Goal: Communication & Community: Answer question/provide support

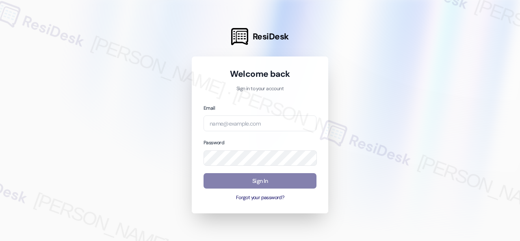
click at [321, 106] on div "Welcome back Sign in to your account Email Password Sign In Forgot your passwor…" at bounding box center [260, 134] width 136 height 157
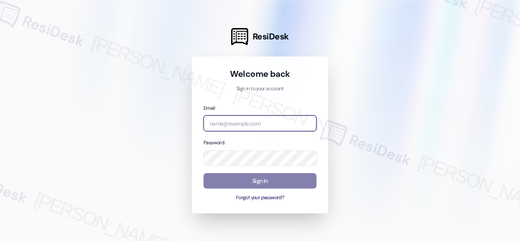
paste input "[EMAIL_ADDRESS][PERSON_NAME][PERSON_NAME][PERSON_NAME][DOMAIN_NAME]"
type input "[EMAIL_ADDRESS][PERSON_NAME][PERSON_NAME][PERSON_NAME][DOMAIN_NAME]"
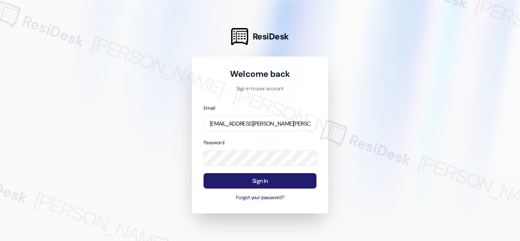
click at [247, 183] on button "Sign In" at bounding box center [260, 181] width 113 height 16
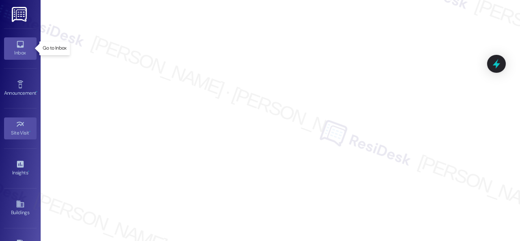
click at [9, 47] on link "Inbox" at bounding box center [20, 48] width 32 height 22
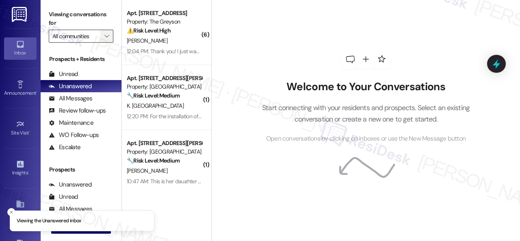
click at [113, 38] on button "" at bounding box center [106, 36] width 13 height 13
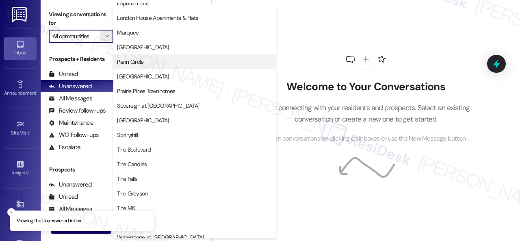
scroll to position [161, 0]
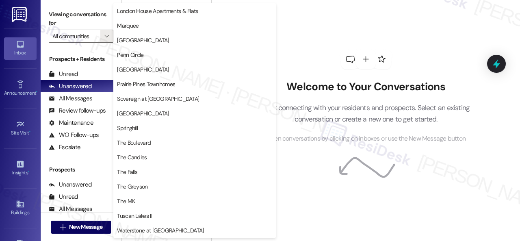
click at [314, 30] on div "Welcome to Your Conversations Start connecting with your residents and prospect…" at bounding box center [366, 96] width 244 height 193
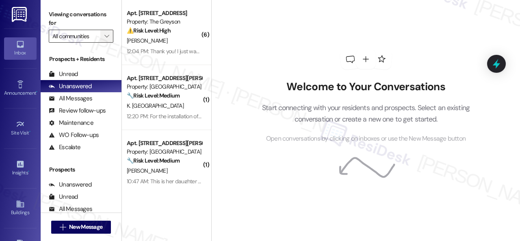
click at [110, 34] on button "" at bounding box center [106, 36] width 13 height 13
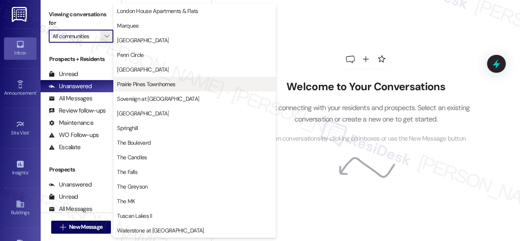
click at [142, 86] on span "Prairie Pines Townhomes" at bounding box center [146, 84] width 58 height 8
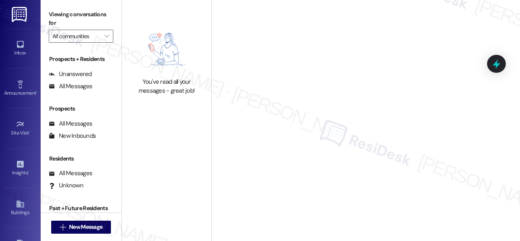
type input "Prairie Pines Townhomes"
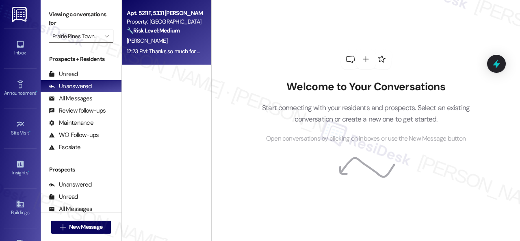
click at [177, 42] on div "[PERSON_NAME]" at bounding box center [164, 41] width 77 height 10
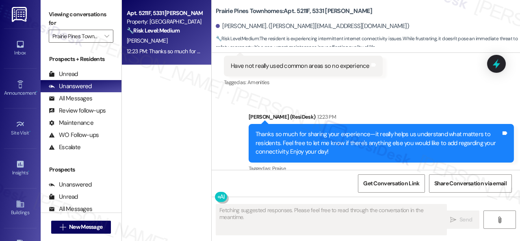
scroll to position [1579, 0]
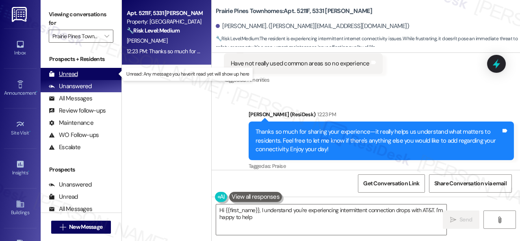
click at [71, 71] on div "Unread" at bounding box center [63, 74] width 29 height 9
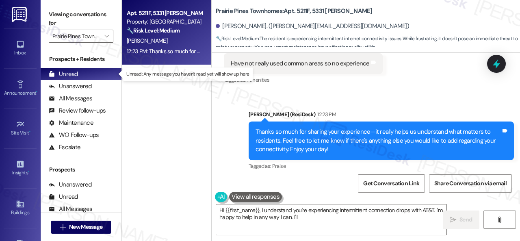
type textarea "Hi {{first_name}}, I understand you're experiencing intermittent connection dro…"
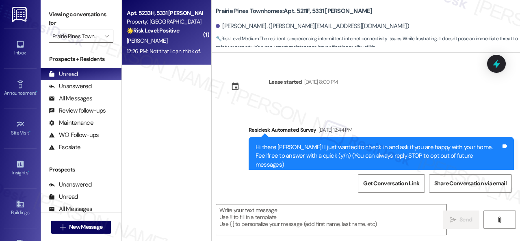
click at [179, 38] on div "J. Westberry" at bounding box center [164, 41] width 77 height 10
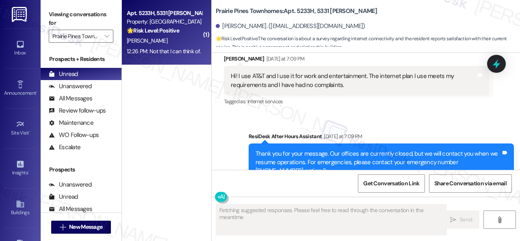
scroll to position [1761, 0]
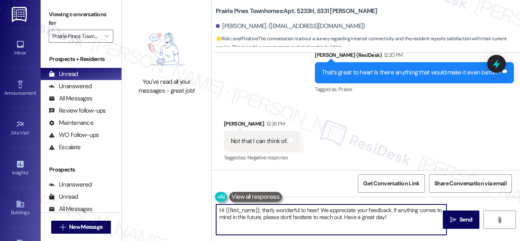
click at [280, 215] on textarea "Hi {{first_name}}, that's wonderful to hear! We appreciate your feedback. If an…" at bounding box center [331, 219] width 230 height 30
paste textarea "Thanks so much for sharing your experience—it really helps us understand what m…"
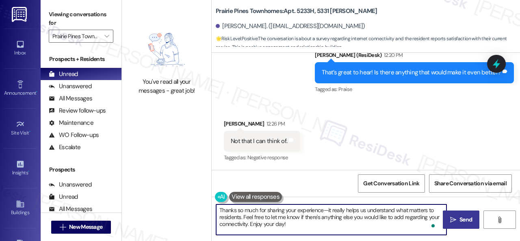
type textarea "Thanks so much for sharing your experience—it really helps us understand what m…"
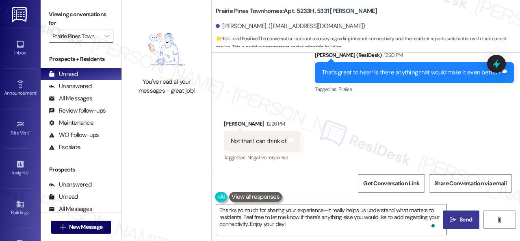
click at [454, 220] on span " Send" at bounding box center [461, 219] width 26 height 9
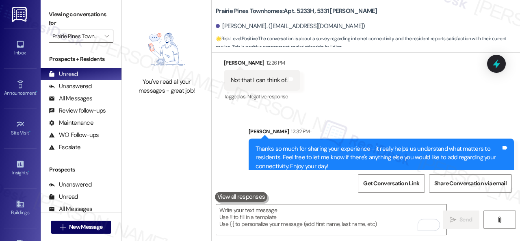
scroll to position [1835, 0]
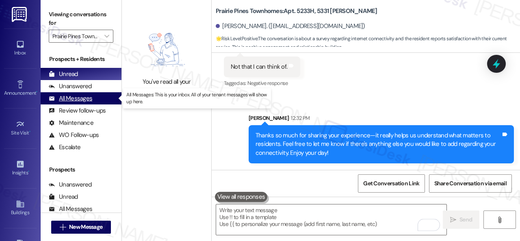
click at [54, 96] on icon at bounding box center [52, 98] width 6 height 6
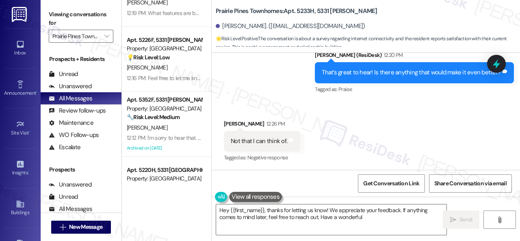
scroll to position [366, 0]
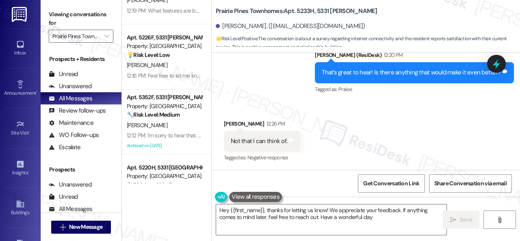
type textarea "Hey {{first_name}}, thanks for letting us know! We appreciate your feedback. If…"
click at [61, 75] on div "Unread" at bounding box center [63, 74] width 29 height 9
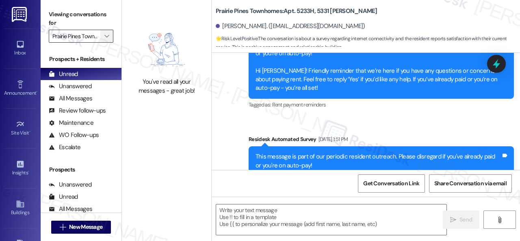
click at [106, 33] on icon "" at bounding box center [106, 36] width 4 height 6
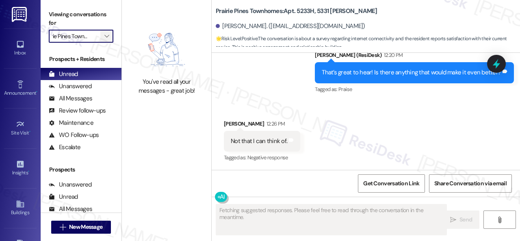
scroll to position [0, 0]
click at [106, 35] on icon "" at bounding box center [106, 36] width 4 height 6
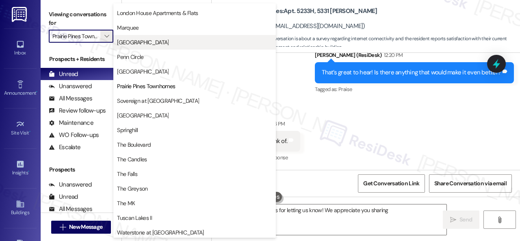
scroll to position [161, 0]
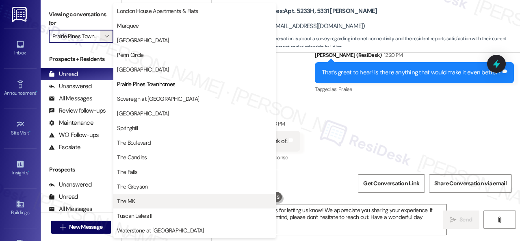
type textarea "Hi {{first_name}}, thanks for letting us know! We appreciate you sharing your e…"
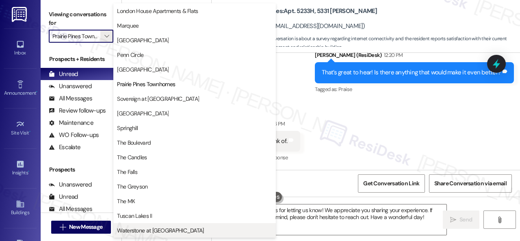
click at [135, 226] on span "Waterstone at [GEOGRAPHIC_DATA]" at bounding box center [160, 230] width 87 height 8
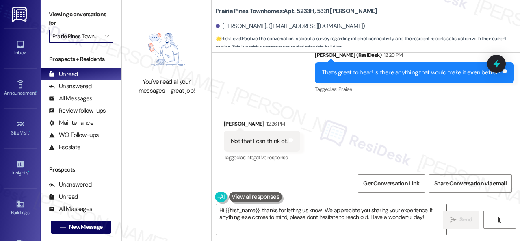
type input "Waterstone at [GEOGRAPHIC_DATA]"
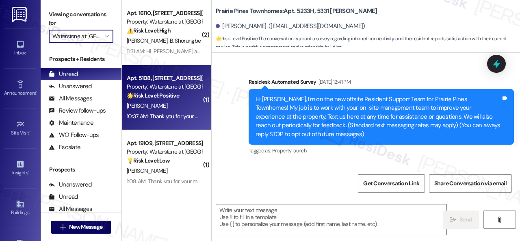
type textarea "Fetching suggested responses. Please feel free to read through the conversation…"
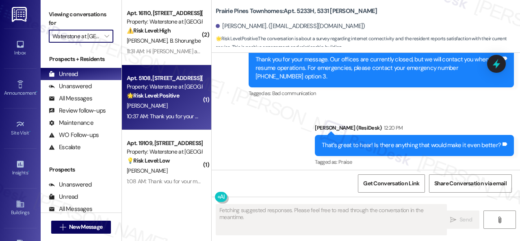
scroll to position [1761, 0]
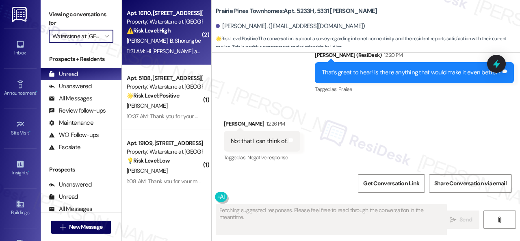
click at [185, 44] on div "O. Ortiz B. Shorungbe" at bounding box center [164, 41] width 77 height 10
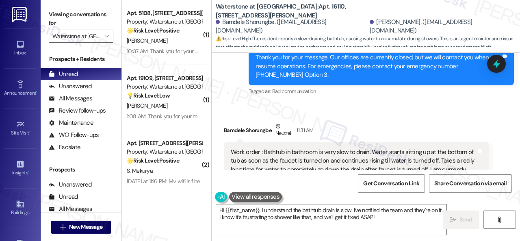
scroll to position [1761, 0]
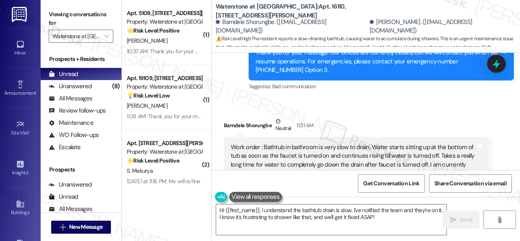
click at [339, 71] on div "Sent via SMS ResiDesk After Hours Assistant 9:54 AM Thank you for your message.…" at bounding box center [381, 62] width 277 height 74
click at [332, 99] on div "Received via SMS Bamdele Shorungbe Neutral 11:31 AM Work order : Bathtub in bat…" at bounding box center [366, 209] width 308 height 221
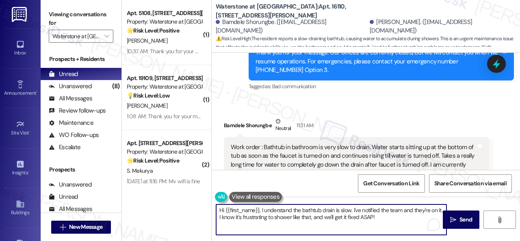
drag, startPoint x: 194, startPoint y: 209, endPoint x: 175, endPoint y: 209, distance: 19.1
click at [175, 209] on div "( 1 ) Apt. 5108, 6855 S Mason Rd Property: Waterstone at Cinco Ranch 🌟 Risk Lev…" at bounding box center [321, 120] width 398 height 241
drag, startPoint x: 309, startPoint y: 209, endPoint x: 358, endPoint y: 222, distance: 51.3
click at [358, 222] on textarea "I understand the bathtub drain is slow. I've notified the team and they're on i…" at bounding box center [331, 219] width 230 height 30
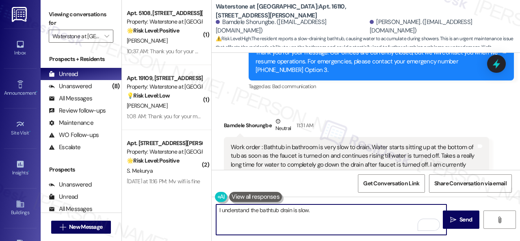
paste textarea "Is there already a work order for the issue? If so, may I have the work order n…"
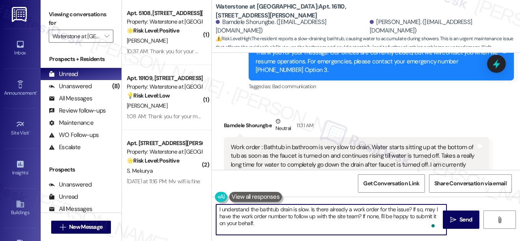
scroll to position [0, 0]
click at [311, 207] on textarea "I understand the bathtub drain is slow. Is there already a work order for the i…" at bounding box center [331, 219] width 230 height 30
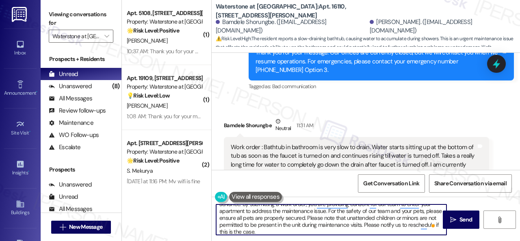
scroll to position [43, 0]
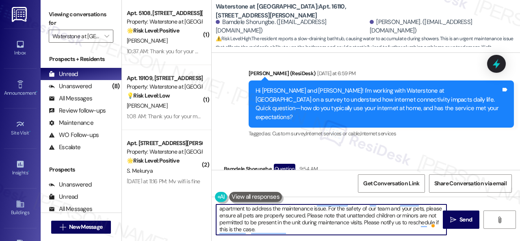
click at [228, 233] on textarea "I understand the bathtub drain is slow. We apologize for the inconvenience. Is …" at bounding box center [331, 219] width 230 height 30
click at [227, 227] on textarea "I understand the bathtub drain is slow. We apologize for the inconvenience. Is …" at bounding box center [331, 219] width 230 height 30
click at [227, 233] on textarea "I understand the bathtub drain is slow. We apologize for the inconvenience. Is …" at bounding box center [331, 219] width 230 height 30
click at [228, 232] on textarea "I understand the bathtub drain is slow. We apologize for the inconvenience. Is …" at bounding box center [331, 219] width 230 height 30
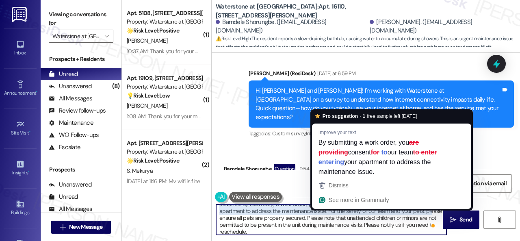
click at [331, 206] on textarea "I understand the bathtub drain is slow. We apologize for the inconvenience. Is …" at bounding box center [331, 219] width 230 height 30
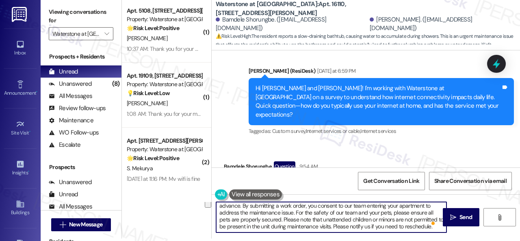
drag, startPoint x: 219, startPoint y: 232, endPoint x: 227, endPoint y: 243, distance: 12.8
click at [227, 240] on html "Inbox Go to Inbox Announcement • Send A Text Announcement Site Visit • Go to Si…" at bounding box center [260, 120] width 520 height 241
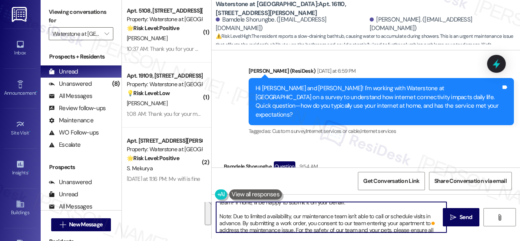
click at [264, 230] on textarea "I understand the bathtub drain is slow. We apologize for the inconvenience. Is …" at bounding box center [331, 217] width 230 height 30
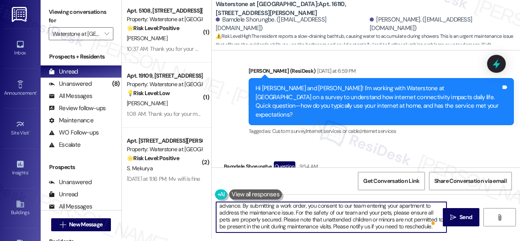
drag, startPoint x: 230, startPoint y: 220, endPoint x: 520, endPoint y: 257, distance: 292.0
click at [520, 240] on html "Inbox Go to Inbox Announcement • Send A Text Announcement Site Visit • Go to Si…" at bounding box center [260, 120] width 520 height 241
type textarea "I understand the bathtub drain is slow. We apologize for the inconvenience. Is …"
click at [368, 155] on div "Received via SMS Bamdele Shorungbe Question 9:54 AM We typically use our intern…" at bounding box center [351, 184] width 266 height 58
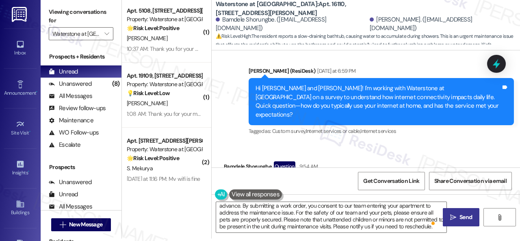
click at [458, 217] on span "Send" at bounding box center [466, 217] width 16 height 9
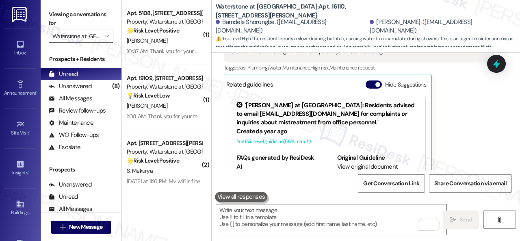
click at [450, 102] on div "Bamdele Shorungbe Neutral 11:31 AM Work order : Bathtub in bathroom is very slo…" at bounding box center [356, 93] width 265 height 196
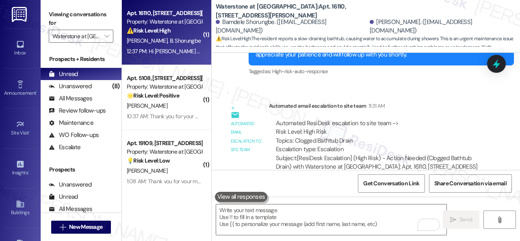
scroll to position [2260, 0]
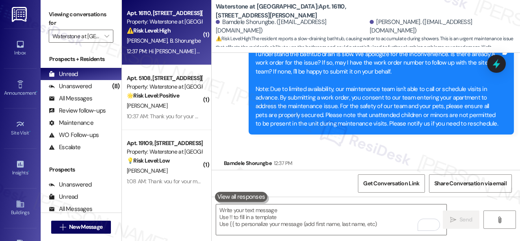
click at [282, 159] on div "12:37 PM" at bounding box center [282, 163] width 21 height 9
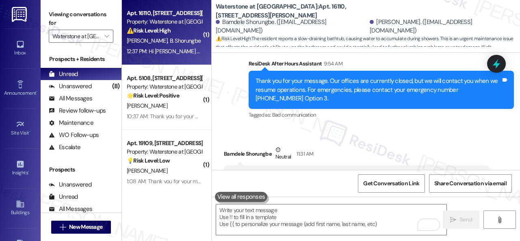
scroll to position [1773, 0]
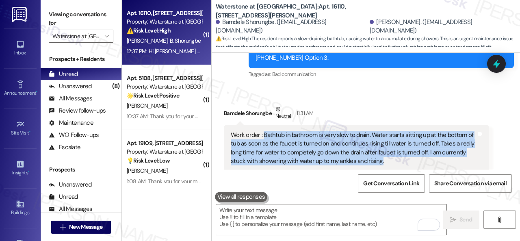
drag, startPoint x: 263, startPoint y: 109, endPoint x: 379, endPoint y: 133, distance: 118.2
click at [379, 133] on div "Work order : Bathtub in bathroom is very slow to drain. Water starts sitting up…" at bounding box center [353, 148] width 245 height 35
copy div "Bathtub in bathroom is very slow to drain. Water starts sitting up at the botto…"
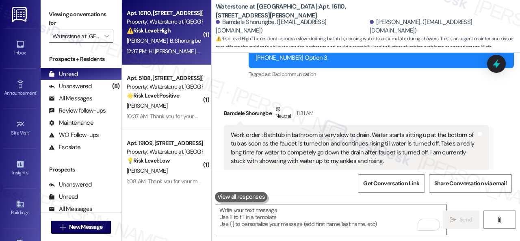
click at [356, 105] on div "Bamdele Shorungbe Neutral 11:31 AM" at bounding box center [356, 115] width 265 height 20
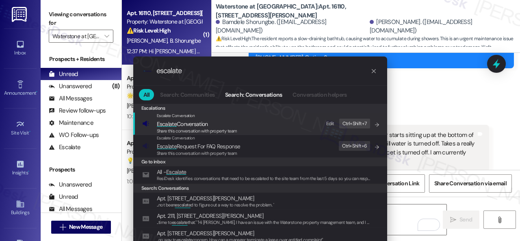
click at [328, 123] on div "Edit" at bounding box center [330, 123] width 8 height 9
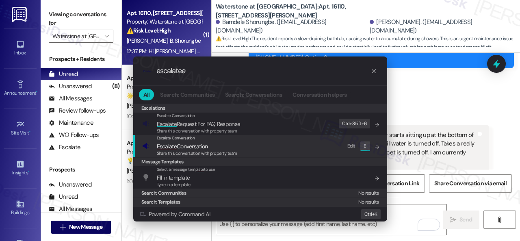
click at [347, 145] on div "Edit" at bounding box center [351, 146] width 8 height 9
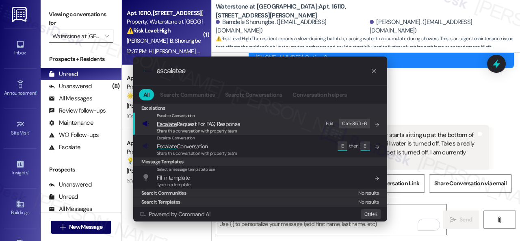
scroll to position [0, 0]
drag, startPoint x: 190, startPoint y: 73, endPoint x: 145, endPoint y: 72, distance: 44.7
click at [145, 72] on div ".cls-1{fill:#0a055f;}.cls-2{fill:#0cc4c4;} resideskLogoBlueOrange escalatee" at bounding box center [260, 70] width 254 height 29
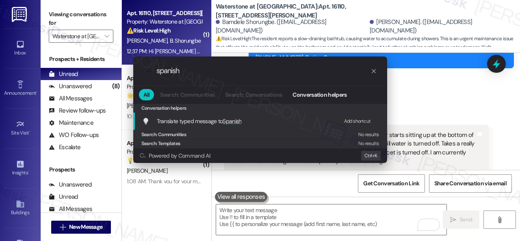
click at [355, 121] on div "Add shortcut" at bounding box center [357, 121] width 27 height 9
drag, startPoint x: 193, startPoint y: 74, endPoint x: 111, endPoint y: 72, distance: 81.3
click at [115, 72] on div ".cls-1{fill:#0a055f;}.cls-2{fill:#0cc4c4;} resideskLogoBlueOrange spanish All S…" at bounding box center [260, 120] width 520 height 241
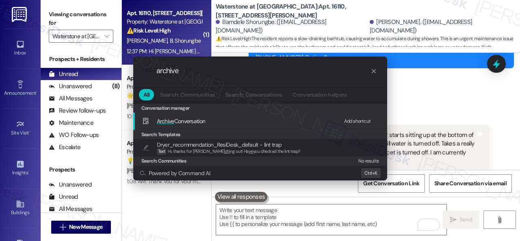
click at [351, 121] on div "Add shortcut" at bounding box center [357, 121] width 27 height 9
drag, startPoint x: 190, startPoint y: 67, endPoint x: 74, endPoint y: 58, distance: 116.5
click at [97, 66] on div ".cls-1{fill:#0a055f;}.cls-2{fill:#0cc4c4;} resideskLogoBlueOrange archive All S…" at bounding box center [260, 120] width 520 height 241
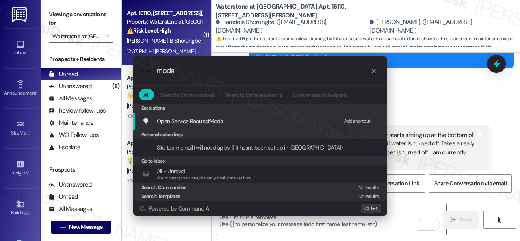
click at [351, 121] on div "Add shortcut" at bounding box center [357, 121] width 27 height 9
click at [160, 120] on span "Open Service Request Modal" at bounding box center [191, 120] width 68 height 7
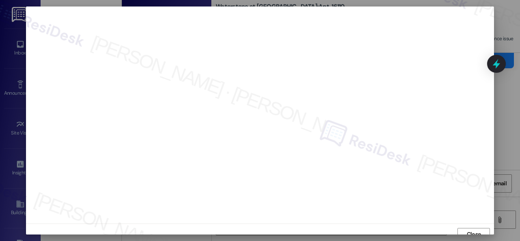
scroll to position [6, 0]
click at [480, 229] on span "Close" at bounding box center [473, 228] width 17 height 9
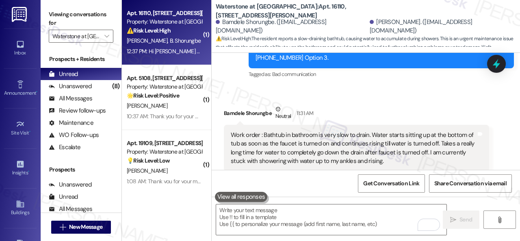
click at [373, 99] on div "Received via SMS Bamdele Shorungbe Neutral 11:31 AM Work order : Bathtub in bat…" at bounding box center [356, 203] width 277 height 208
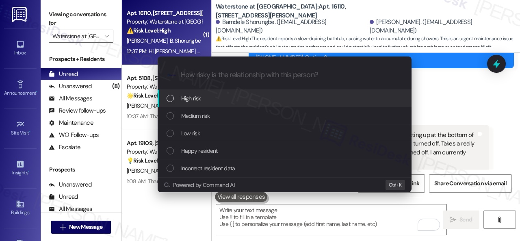
click at [194, 99] on span "High risk" at bounding box center [191, 98] width 20 height 9
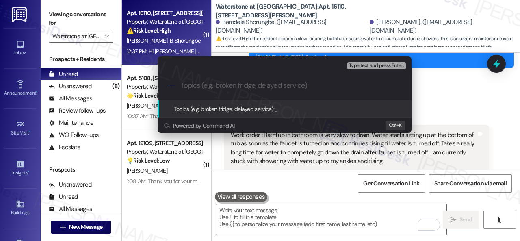
paste input "Work Order filed by ResiDesk 298412"
type input "Work Order filed by ResiDesk 298412"
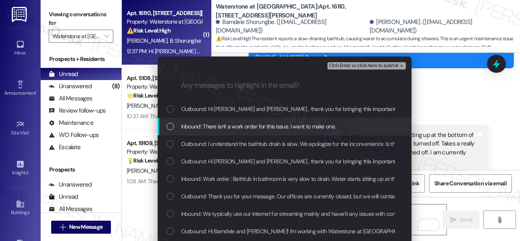
click at [229, 126] on span "Inbound: There isn't a work order for this issue. I want to make one." at bounding box center [258, 126] width 155 height 9
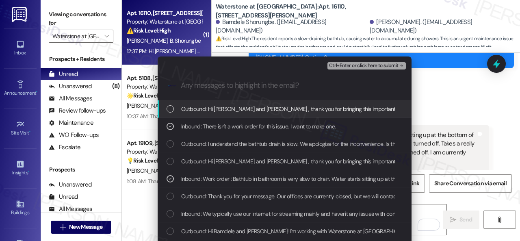
click at [338, 65] on span "Ctrl+Enter or click here to submit" at bounding box center [363, 66] width 69 height 6
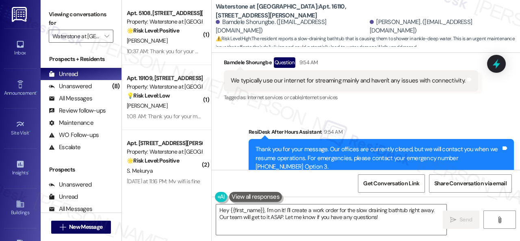
scroll to position [1661, 0]
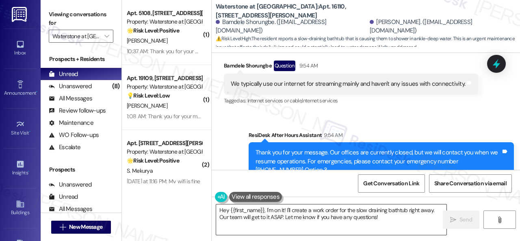
click at [331, 215] on textarea "Hey {{first_name}}, I'm on it! I'll create a work order for the slow draining b…" at bounding box center [331, 219] width 230 height 30
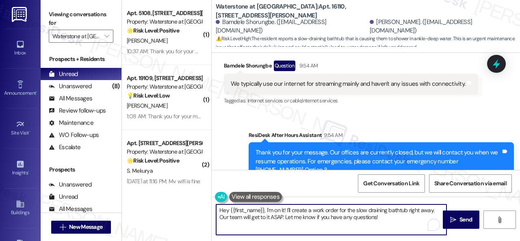
paste textarea "Thank you. I've submitted a work order on your behalf and notified the site tea…"
type textarea "Thank you. I've submitted a work order on your behalf and notified the site tea…"
click at [461, 219] on span "Send" at bounding box center [465, 219] width 13 height 9
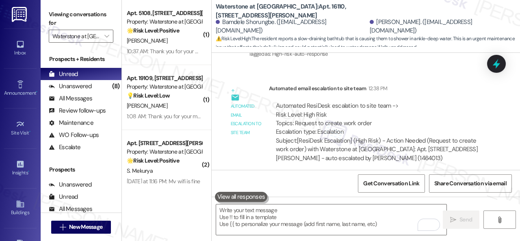
scroll to position [2376, 0]
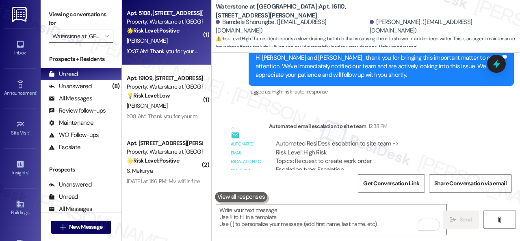
click at [180, 39] on div "D. Holbrook" at bounding box center [164, 41] width 77 height 10
type textarea "Fetching suggested responses. Please feel free to read through the conversation…"
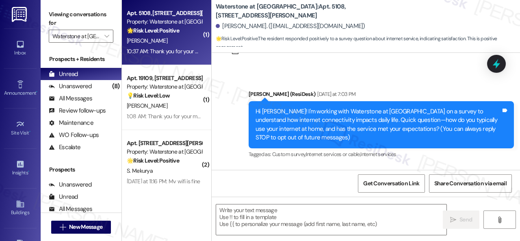
scroll to position [102, 0]
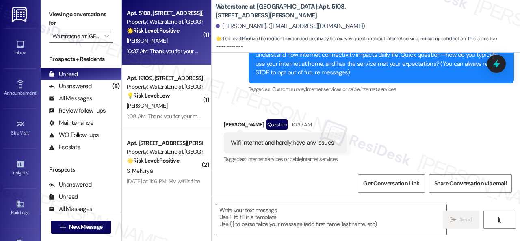
type textarea "Fetching suggested responses. Please feel free to read through the conversation…"
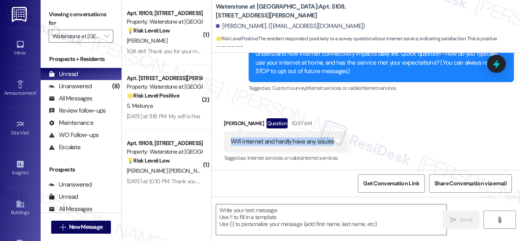
drag, startPoint x: 232, startPoint y: 139, endPoint x: 330, endPoint y: 140, distance: 98.7
click at [330, 140] on div "Wifi internet and hardly have any issues" at bounding box center [282, 141] width 105 height 9
copy div "Wifi internet and hardly have any issues"
click at [281, 214] on textarea at bounding box center [331, 219] width 230 height 30
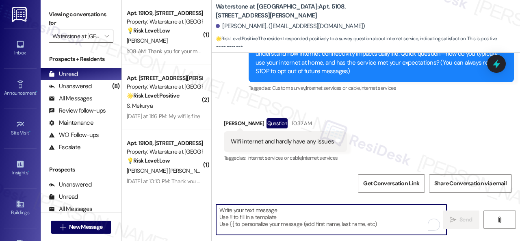
paste textarea "That’s great to hear! How does this compare to internet service at your previou…"
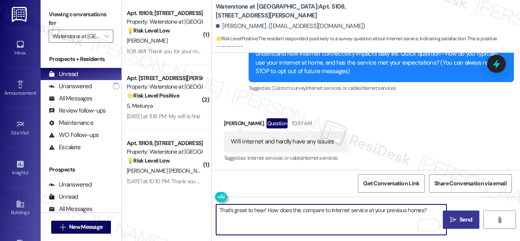
type textarea "That’s great to hear! How does this compare to internet service at your previou…"
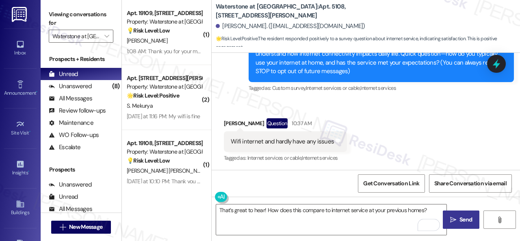
click at [449, 213] on button " Send" at bounding box center [461, 219] width 37 height 18
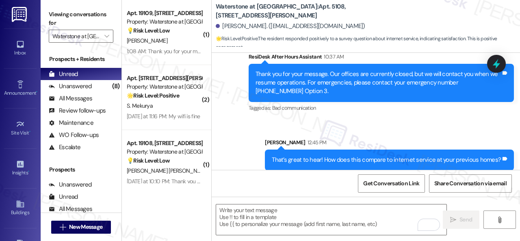
scroll to position [245, 0]
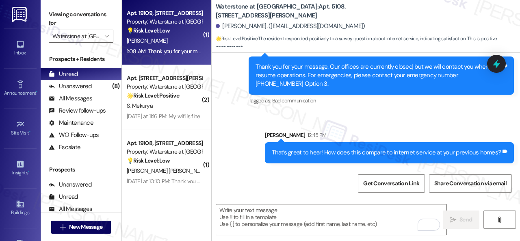
click at [174, 40] on div "M. Sparks" at bounding box center [164, 41] width 77 height 10
type textarea "Fetching suggested responses. Please feel free to read through the conversation…"
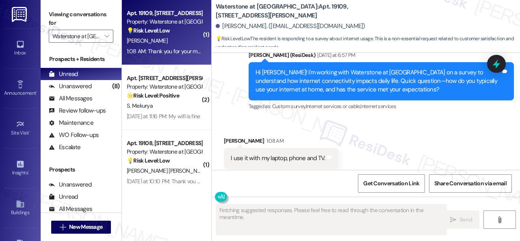
scroll to position [3427, 0]
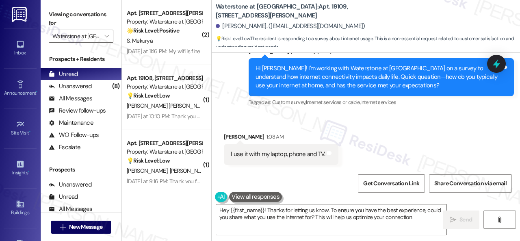
type textarea "Hey {{first_name}}! Thanks for letting us know. To ensure you have the best exp…"
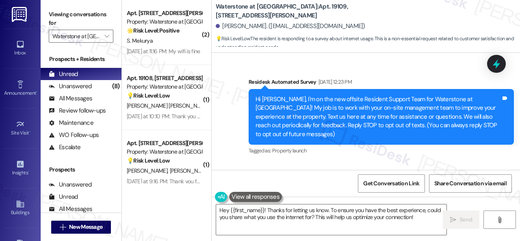
scroll to position [3427, 0]
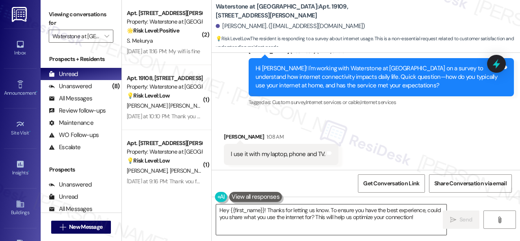
click at [278, 213] on textarea "Hey {{first_name}}! Thanks for letting us know. To ensure you have the best exp…" at bounding box center [331, 219] width 230 height 30
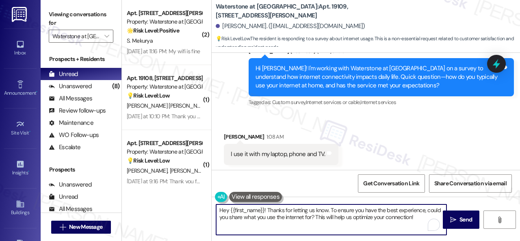
paste textarea "That’s great to hear! Is there anything that would make it even better?"
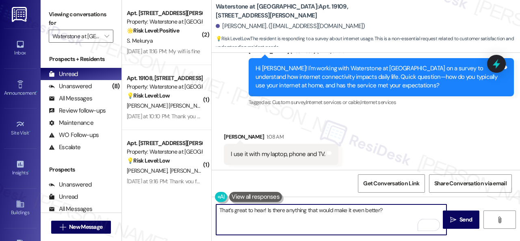
click at [384, 211] on textarea "That’s great to hear! Is there anything that would make it even better?" at bounding box center [331, 219] width 230 height 30
type textarea "That’s great to hear! Is there anything that would make it even better?"
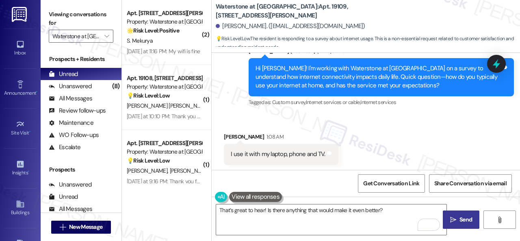
click at [458, 217] on span "Send" at bounding box center [466, 219] width 16 height 9
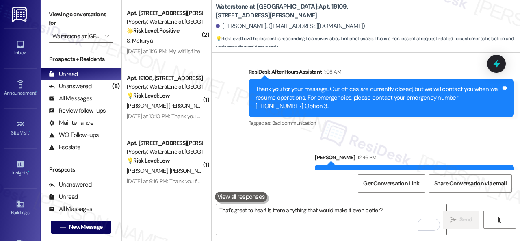
scroll to position [3571, 0]
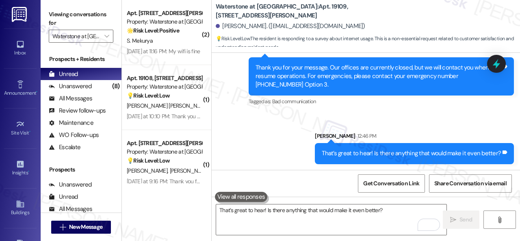
drag, startPoint x: 168, startPoint y: 44, endPoint x: 249, endPoint y: 48, distance: 81.3
click at [168, 43] on div "S. Mekurya" at bounding box center [164, 41] width 77 height 10
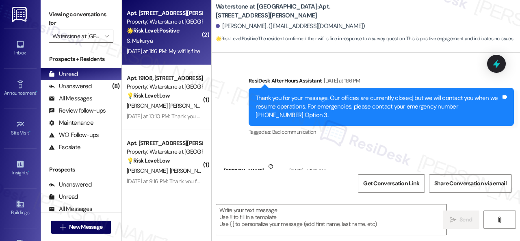
type textarea "Fetching suggested responses. Please feel free to read through the conversation…"
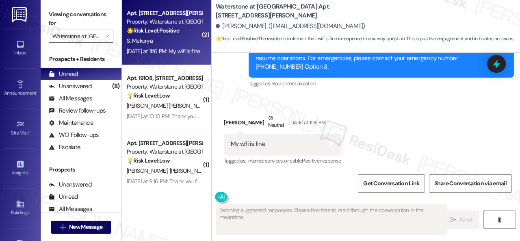
scroll to position [263, 0]
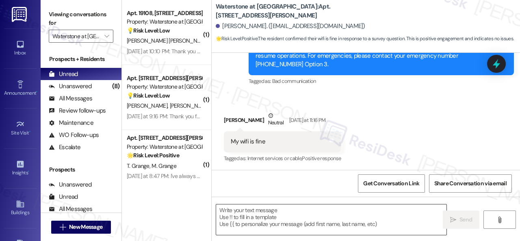
click at [238, 211] on textarea at bounding box center [331, 219] width 230 height 30
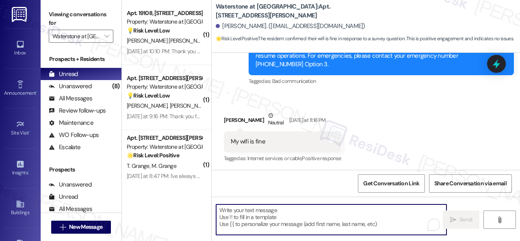
paste textarea "That’s great to hear! Is there anything that would make it even better?"
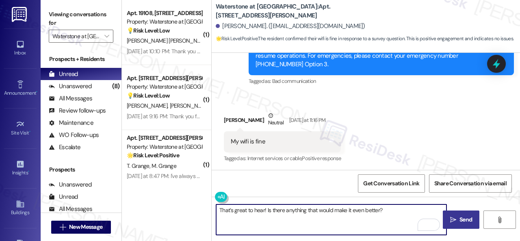
type textarea "That’s great to hear! Is there anything that would make it even better?"
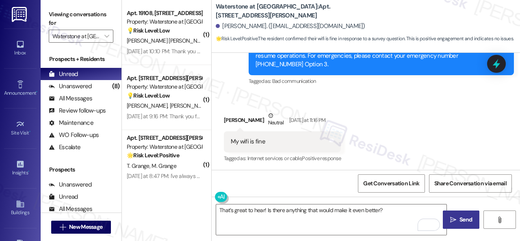
click at [466, 215] on span "Send" at bounding box center [465, 219] width 13 height 9
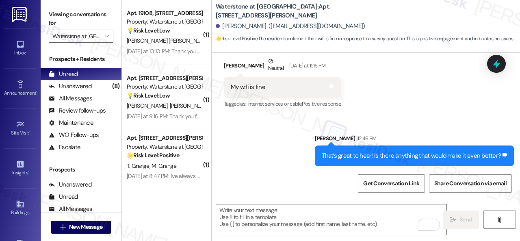
scroll to position [321, 0]
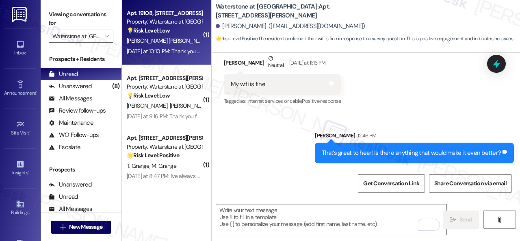
click at [191, 36] on div "C. Morales Rios" at bounding box center [164, 41] width 77 height 10
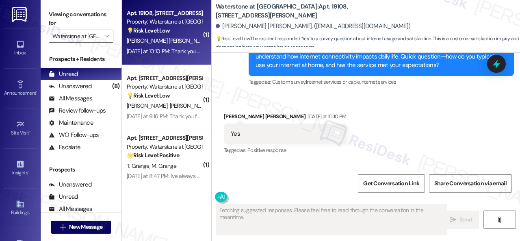
scroll to position [3522, 0]
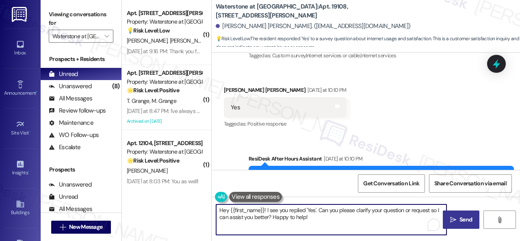
drag, startPoint x: 258, startPoint y: 211, endPoint x: 182, endPoint y: 197, distance: 77.6
click at [183, 197] on div "( 1 ) Apt. 6103, 6855 S Mason Rd Property: Waterstone at Cinco Ranch 💡 Risk Lev…" at bounding box center [321, 120] width 398 height 241
paste textarea "That’s great to hear! What works well for you?"
type textarea "That’s great to hear! What works well for you?"
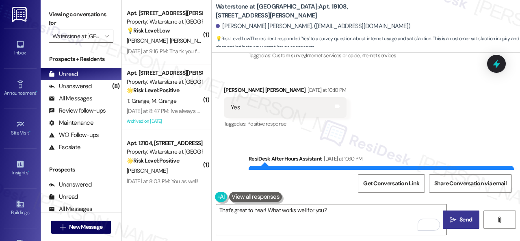
click at [460, 217] on span "Send" at bounding box center [465, 219] width 13 height 9
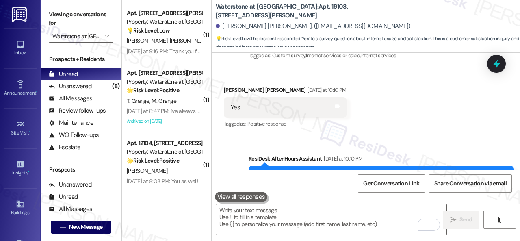
click at [357, 68] on div "Announcement, sent via SMS Sarah (ResiDesk) Yesterday at 6:57 PM Hi Carlos! I'm…" at bounding box center [381, 31] width 277 height 74
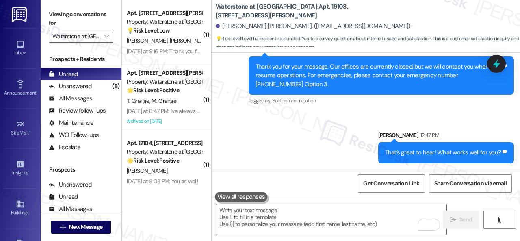
scroll to position [3666, 0]
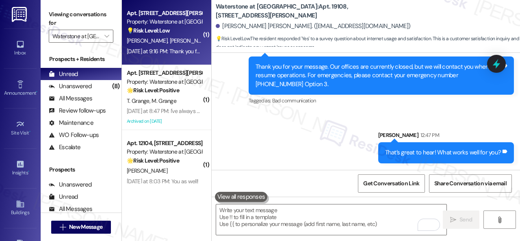
click at [182, 26] on div "Property: Waterstone at [GEOGRAPHIC_DATA]" at bounding box center [164, 21] width 75 height 9
type textarea "Fetching suggested responses. Please feel free to read through the conversation…"
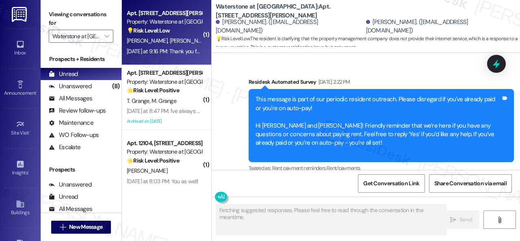
scroll to position [1509, 0]
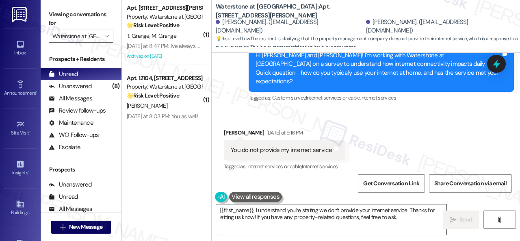
click at [237, 215] on textarea "{{first_name}}, I understand you're stating we don't provide your internet serv…" at bounding box center [331, 219] width 230 height 30
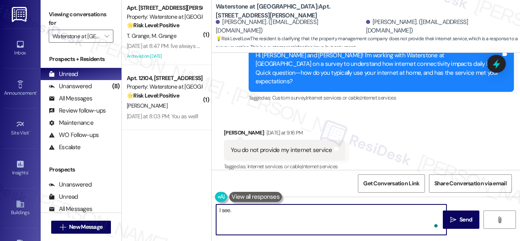
paste textarea "Would you pay more for enhanced features? If yes, which?"
click at [379, 215] on textarea "I see. Would you pay more for enhanced features? If yes, which?" at bounding box center [331, 219] width 230 height 30
type textarea "I see. Would you pay more for enhanced features? If yes, which?"
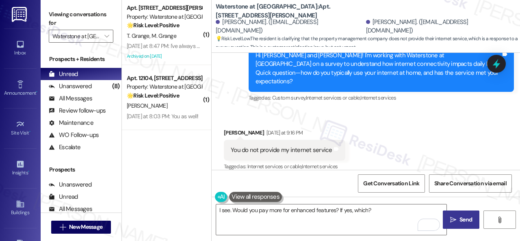
click at [468, 219] on span "Send" at bounding box center [466, 219] width 16 height 9
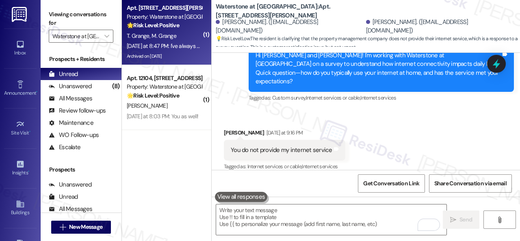
click at [191, 32] on div "T. Grange M. Grange" at bounding box center [164, 36] width 77 height 10
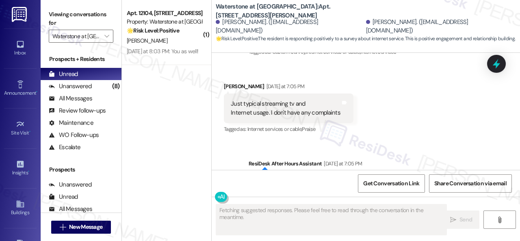
scroll to position [14412, 0]
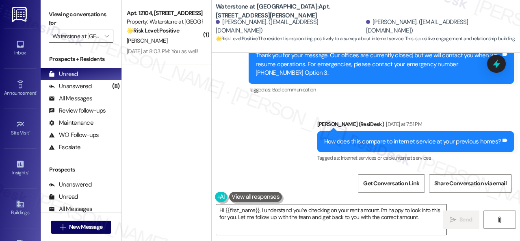
click at [250, 215] on textarea "Hi {{first_name}}, I understand you're checking on your rent amount. I'm happy …" at bounding box center [331, 219] width 230 height 30
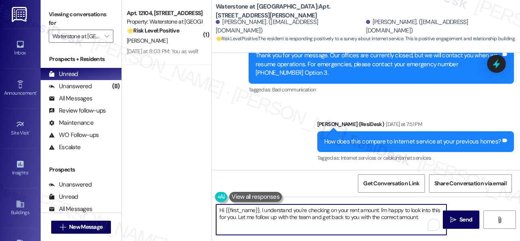
paste textarea "Thanks so much for sharing your experience—it really helps us understand what m…"
drag, startPoint x: 409, startPoint y: 230, endPoint x: 402, endPoint y: 230, distance: 7.3
click at [402, 230] on textarea "Thanks so much for sharing your experience—it really helps us understand what m…" at bounding box center [331, 219] width 230 height 30
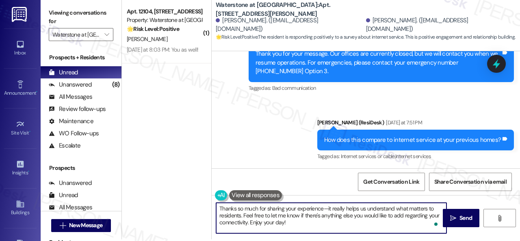
scroll to position [2, 0]
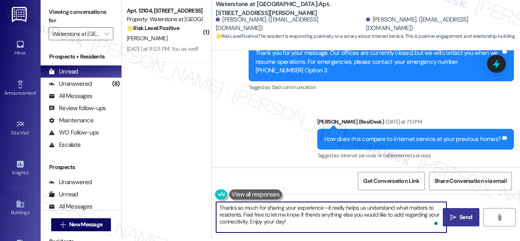
type textarea "Thanks so much for sharing your experience—it really helps us understand what m…"
click at [459, 217] on span "Send" at bounding box center [465, 217] width 13 height 9
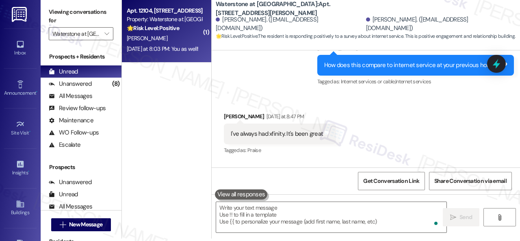
click at [176, 44] on div "Yesterday at 8:03 PM: You as well! Yesterday at 8:03 PM: You as well!" at bounding box center [164, 49] width 77 height 10
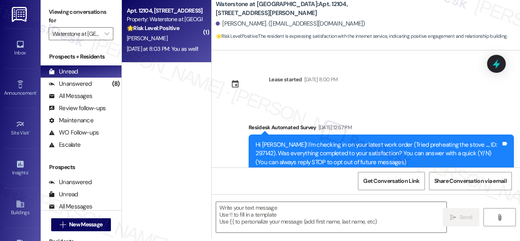
type textarea "Fetching suggested responses. Please feel free to read through the conversation…"
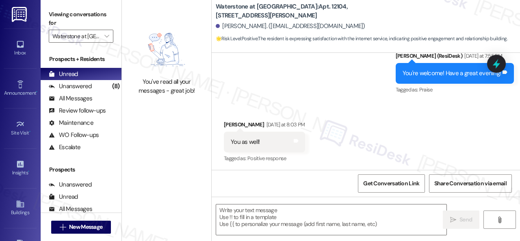
scroll to position [1292, 0]
click at [248, 215] on textarea at bounding box center [331, 219] width 230 height 30
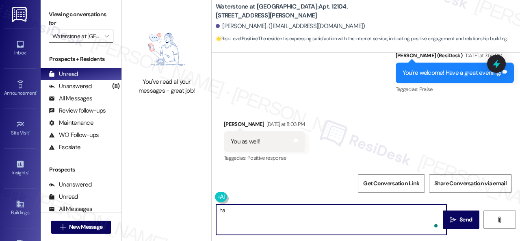
type textarea "h"
type textarea "T"
type textarea "Thank you!"
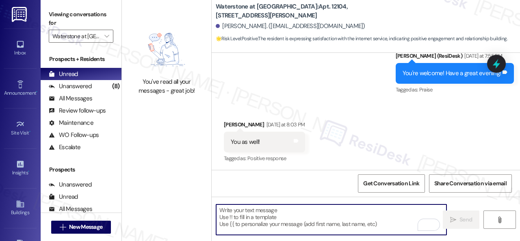
scroll to position [1349, 0]
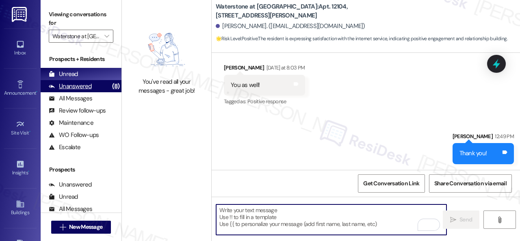
click at [63, 84] on div "Unanswered" at bounding box center [70, 86] width 43 height 9
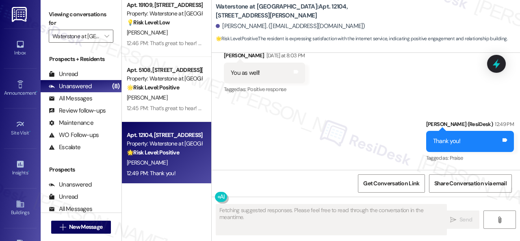
scroll to position [336, 0]
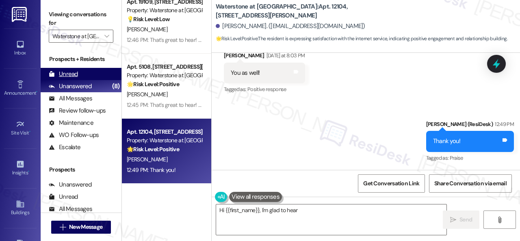
click at [71, 75] on div "Unread" at bounding box center [63, 74] width 29 height 9
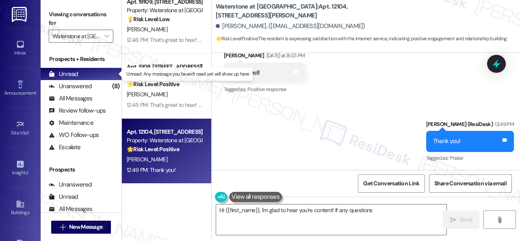
type textarea "Hi {{first_name}}, I'm glad to hear you're content! If any questions"
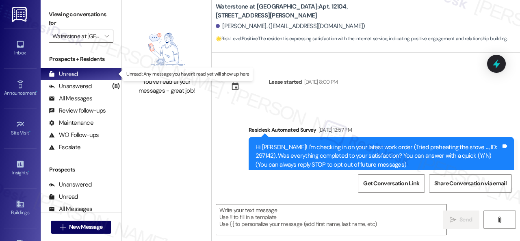
type textarea "Fetching suggested responses. Please feel free to read through the conversation…"
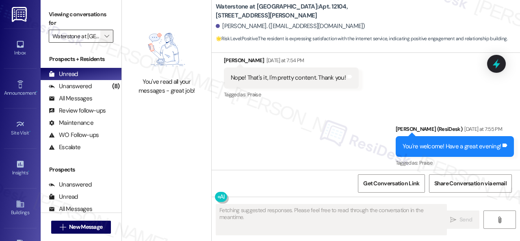
scroll to position [1292, 0]
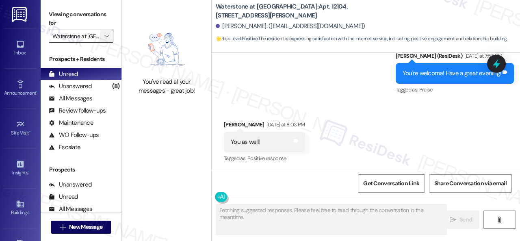
click at [106, 36] on icon "" at bounding box center [106, 36] width 4 height 6
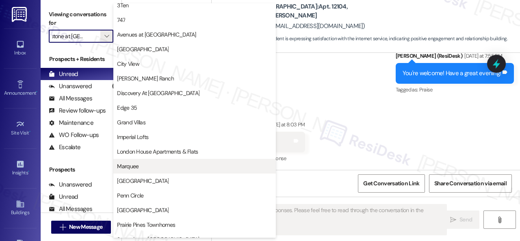
scroll to position [0, 0]
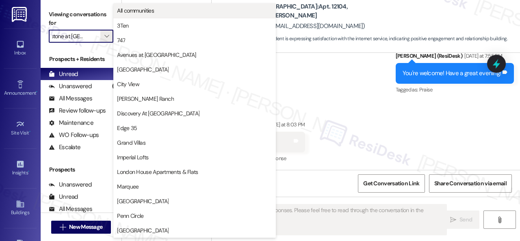
click at [136, 11] on span "All communities" at bounding box center [135, 10] width 37 height 8
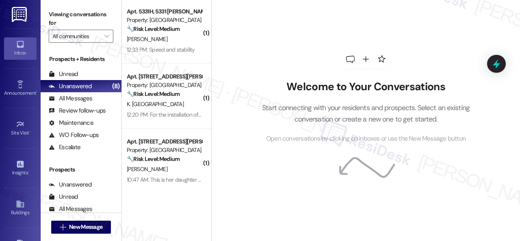
scroll to position [1137, 0]
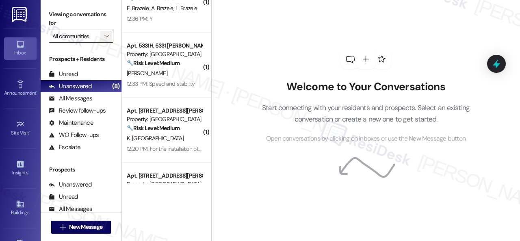
click at [108, 37] on icon "" at bounding box center [106, 36] width 4 height 6
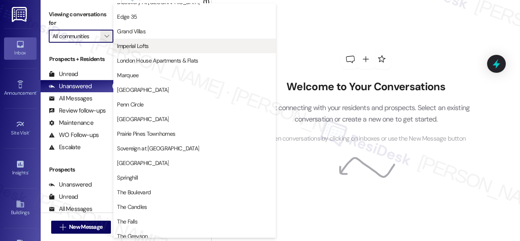
scroll to position [161, 0]
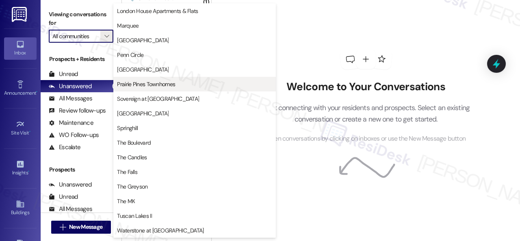
click at [130, 81] on span "Prairie Pines Townhomes" at bounding box center [146, 84] width 58 height 8
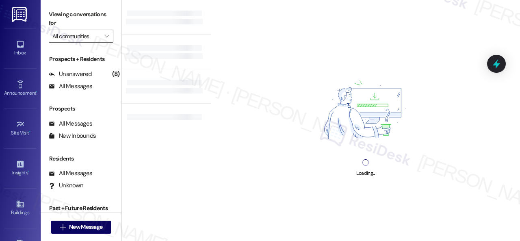
type input "Prairie Pines Townhomes"
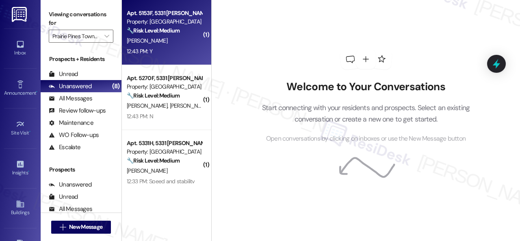
click at [191, 52] on div "12:43 PM: Y 12:43 PM: Y" at bounding box center [164, 51] width 77 height 10
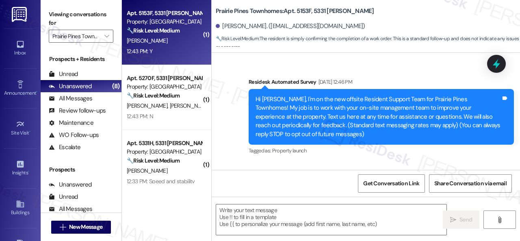
type textarea "Fetching suggested responses. Please feel free to read through the conversation…"
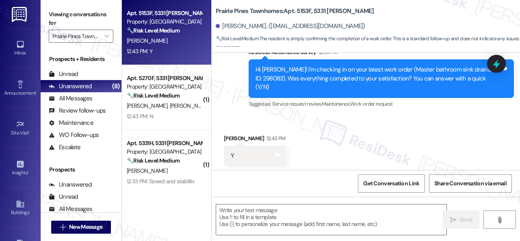
scroll to position [2015, 0]
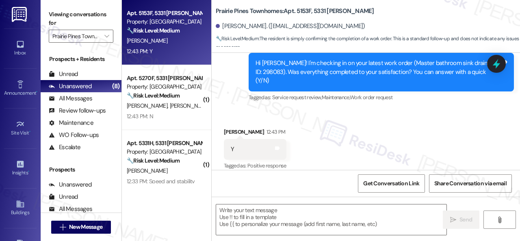
click at [255, 216] on textarea at bounding box center [331, 219] width 230 height 30
paste textarea "We're glad to hear the issue's been resolved! If {{property}} has met your expe…"
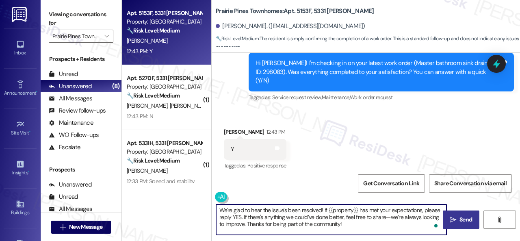
type textarea "We're glad to hear the issue's been resolved! If {{property}} has met your expe…"
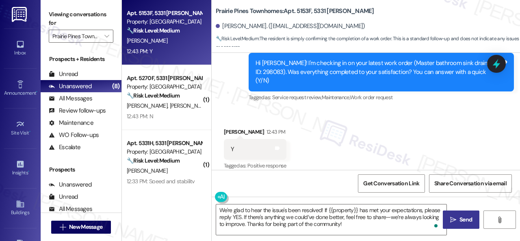
click at [448, 215] on span " Send" at bounding box center [461, 219] width 26 height 9
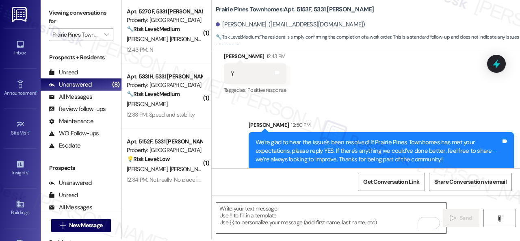
scroll to position [2, 0]
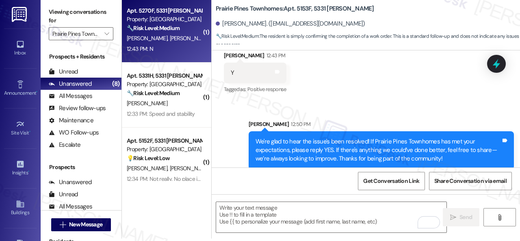
click at [180, 42] on div "S. King L. King" at bounding box center [164, 38] width 77 height 10
type textarea "Fetching suggested responses. Please feel free to read through the conversation…"
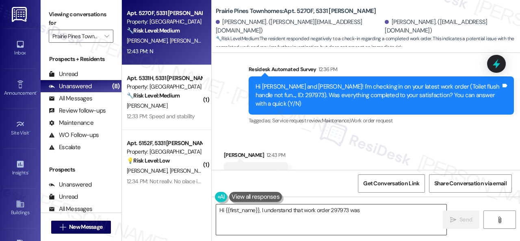
scroll to position [484, 0]
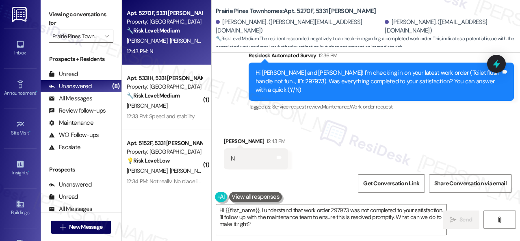
click at [266, 131] on div "Received via SMS Stephanie King 12:43 PM N Tags and notes Tagged as: Negative r…" at bounding box center [256, 159] width 76 height 56
click at [270, 214] on textarea "Hi {{first_name}}, I understand that work order 297973 was not completed to you…" at bounding box center [331, 219] width 230 height 30
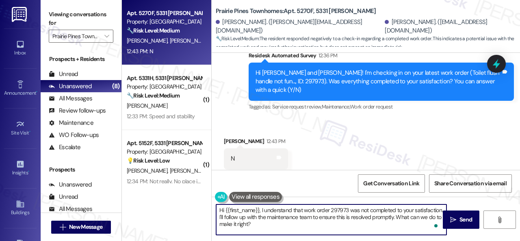
paste textarea "I'm sorry that the work order wasn't completed to your satisfaction. Can you pl…"
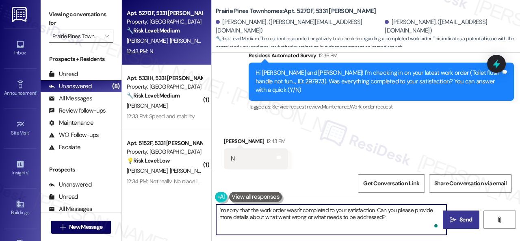
type textarea "I'm sorry that the work order wasn't completed to your satisfaction. Can you pl…"
click at [451, 216] on span " Send" at bounding box center [461, 219] width 26 height 9
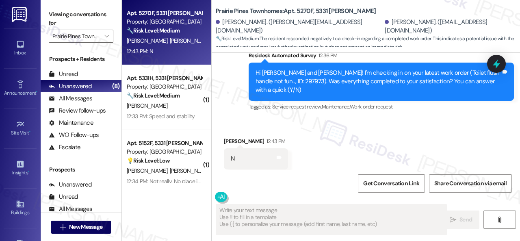
type textarea "Fetching suggested responses. Please feel free to read through the conversation…"
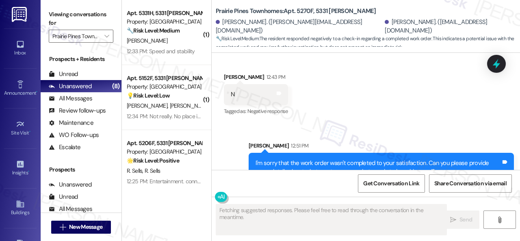
scroll to position [550, 0]
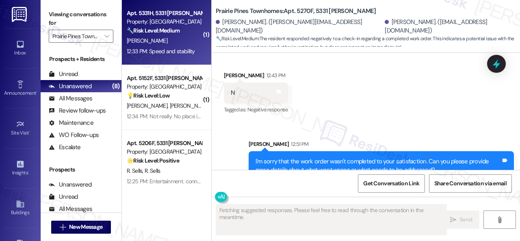
click at [174, 47] on div "12:33 PM: Speed and stability 12:33 PM: Speed and stability" at bounding box center [164, 51] width 77 height 10
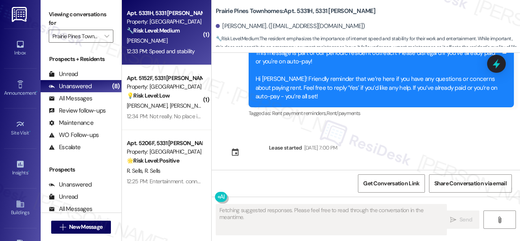
scroll to position [2060, 0]
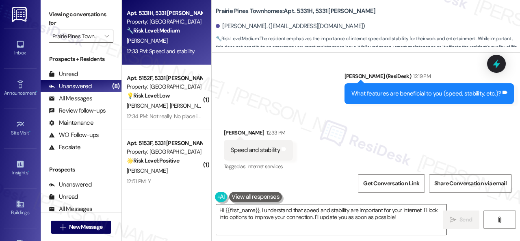
click at [290, 217] on textarea "Hi {{first_name}}, I understand that speed and stability are important for your…" at bounding box center [331, 219] width 230 height 30
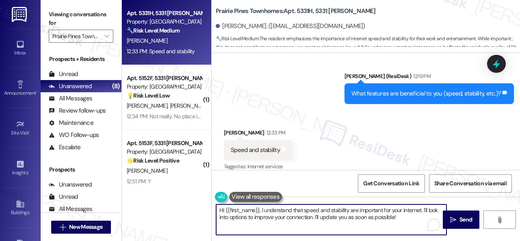
paste textarea "Thanks so much for sharing your experience—it really helps us understand what m…"
type textarea "Thanks so much for sharing your experience—it really helps us understand what m…"
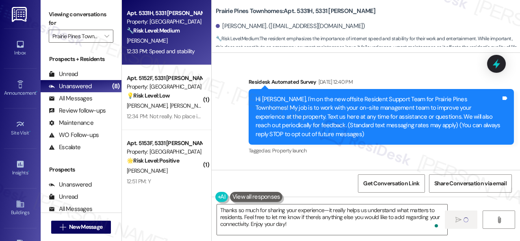
scroll to position [2060, 0]
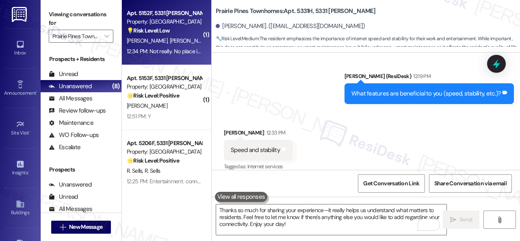
click at [199, 42] on div "J. Corbett D. Corbett" at bounding box center [164, 41] width 77 height 10
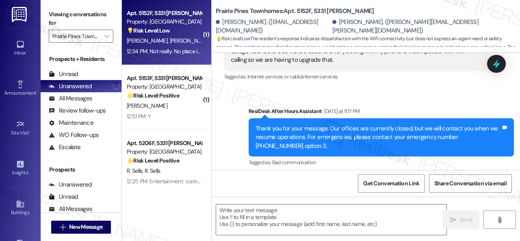
type textarea "Fetching suggested responses. Please feel free to read through the conversation…"
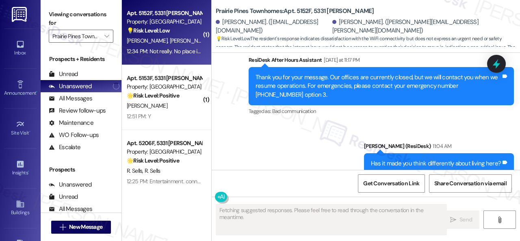
scroll to position [367, 0]
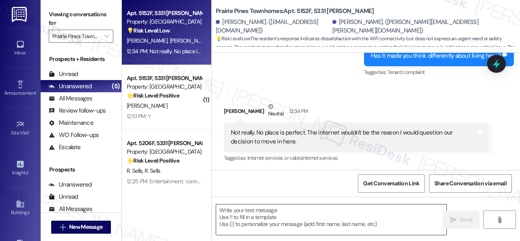
click at [292, 213] on textarea at bounding box center [331, 219] width 230 height 30
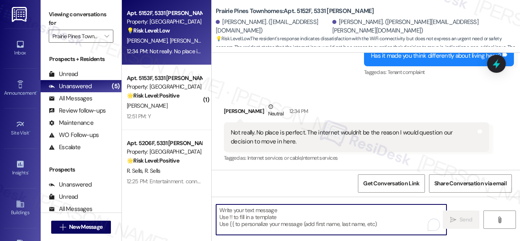
paste textarea "Thanks so much for sharing your experience—it really helps us understand what m…"
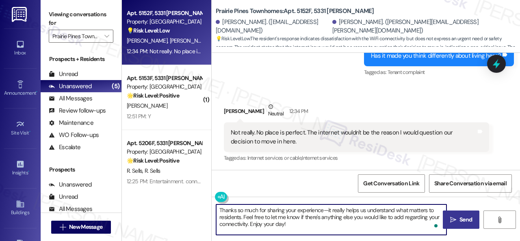
type textarea "Thanks so much for sharing your experience—it really helps us understand what m…"
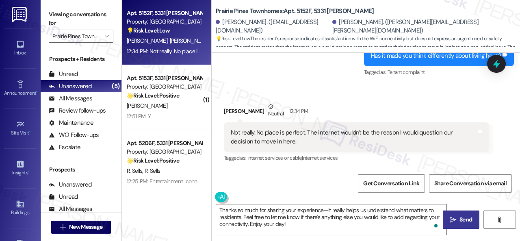
click at [468, 220] on span "Send" at bounding box center [465, 219] width 13 height 9
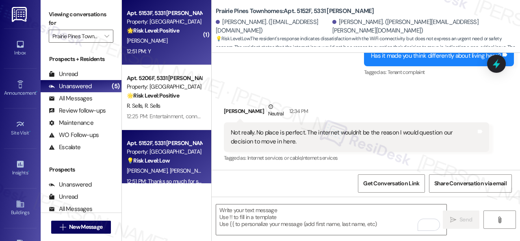
click at [186, 44] on div "R. Smith" at bounding box center [164, 41] width 77 height 10
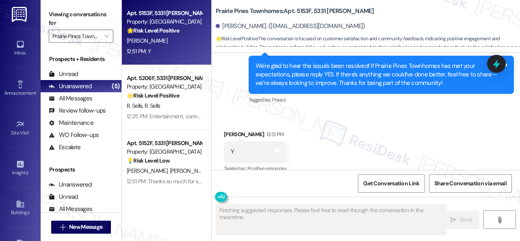
scroll to position [2169, 0]
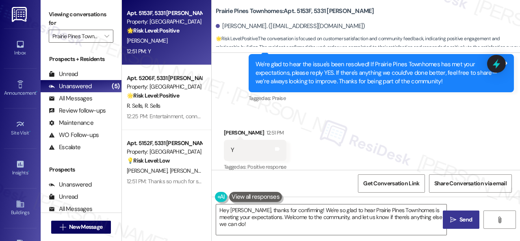
click at [249, 113] on div "Received via SMS Richard Smith 12:51 PM Y Tags and notes Tagged as: Positive re…" at bounding box center [366, 144] width 308 height 69
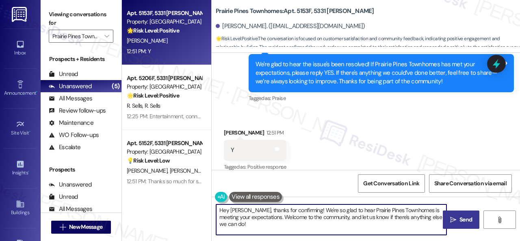
drag, startPoint x: 187, startPoint y: 197, endPoint x: 182, endPoint y: 192, distance: 6.9
click at [182, 191] on div "Apt. 5153F, 5331 Findley Property: Prairie Pines Townhomes 🌟 Risk Level: Positi…" at bounding box center [321, 120] width 398 height 241
paste textarea "I'm glad you are satisfied with your home. Have you written a review for us bef…"
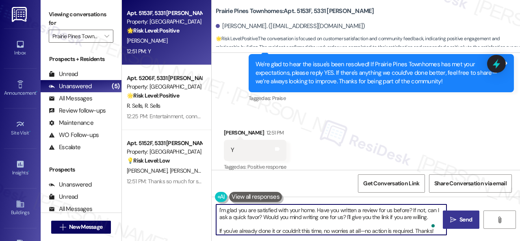
type textarea "I'm glad you are satisfied with your home. Have you written a review for us bef…"
click at [464, 216] on span "Send" at bounding box center [465, 219] width 13 height 9
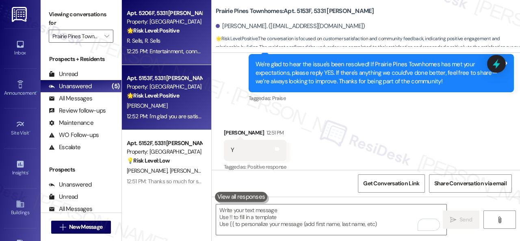
click at [177, 48] on div "12:25 PM: Entertainment, connection works fine 12:25 PM: Entertainment, connect…" at bounding box center [182, 51] width 110 height 7
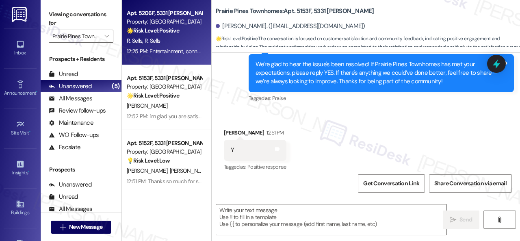
type textarea "Fetching suggested responses. Please feel free to read through the conversation…"
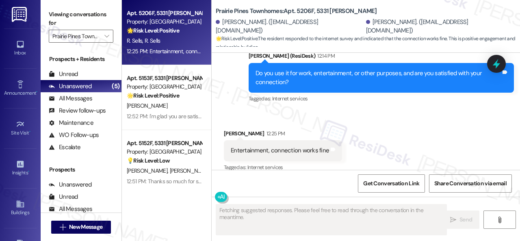
scroll to position [334, 0]
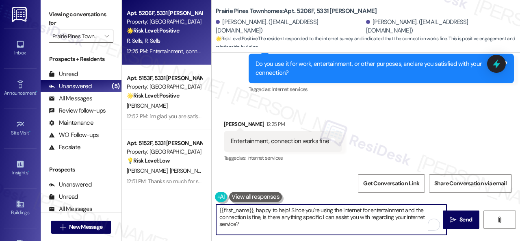
drag, startPoint x: 248, startPoint y: 227, endPoint x: 181, endPoint y: 196, distance: 73.4
click at [181, 196] on div "Apt. 5206F, 5331 Findley Property: Prairie Pines Townhomes 🌟 Risk Level: Positi…" at bounding box center [321, 120] width 398 height 241
paste textarea "That’s great to hear! What feature works well for you"
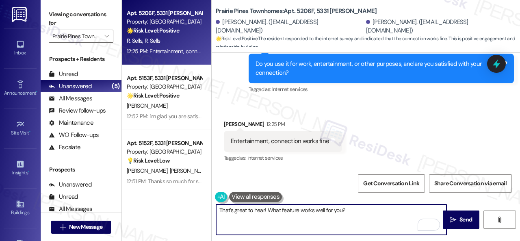
type textarea "That’s great to hear! What feature works well for you?"
click at [455, 219] on span " Send" at bounding box center [461, 219] width 26 height 9
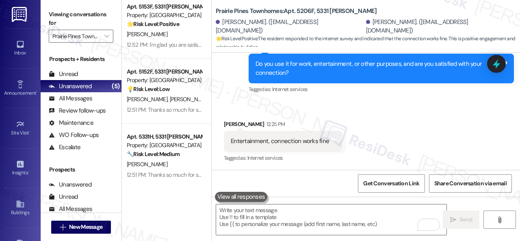
scroll to position [0, 0]
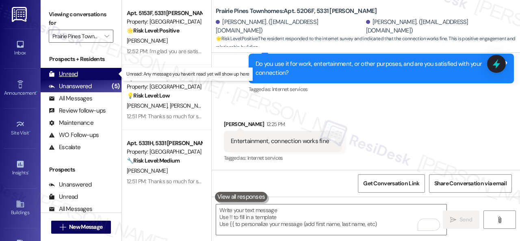
click at [71, 72] on div "Unread" at bounding box center [63, 74] width 29 height 9
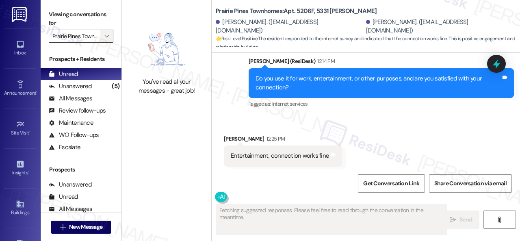
scroll to position [334, 0]
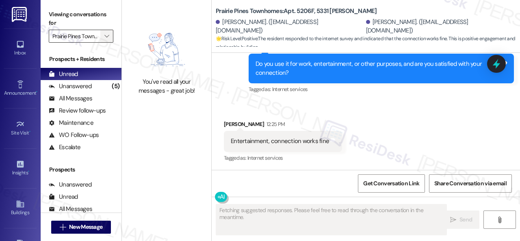
click at [105, 40] on span "" at bounding box center [107, 36] width 8 height 13
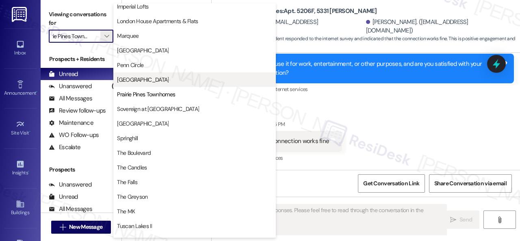
scroll to position [161, 0]
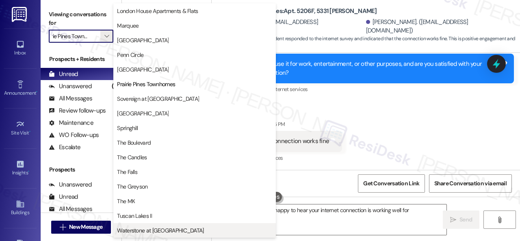
drag, startPoint x: 144, startPoint y: 231, endPoint x: 153, endPoint y: 219, distance: 15.0
click at [145, 231] on span "Waterstone at [GEOGRAPHIC_DATA]" at bounding box center [160, 230] width 87 height 8
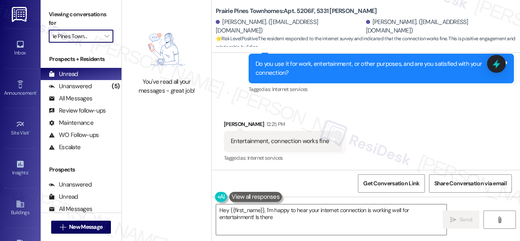
type textarea "Hey {{first_name}}, I'm happy to hear your internet connection is working well …"
type input "Waterstone at [GEOGRAPHIC_DATA]"
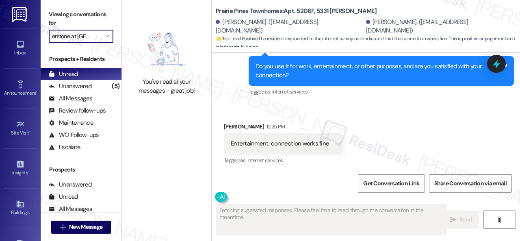
scroll to position [334, 0]
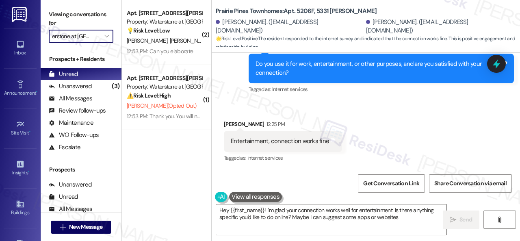
type textarea "Hey {{first_name}}! I'm glad your connection works well for entertainment. Is t…"
click at [21, 78] on link "Announcement •" at bounding box center [20, 89] width 32 height 22
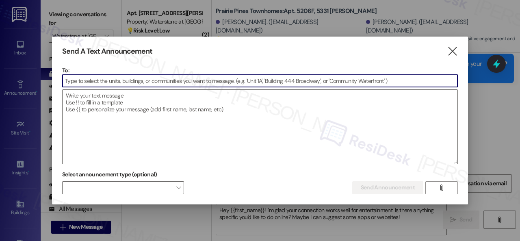
click at [93, 79] on input at bounding box center [260, 81] width 395 height 12
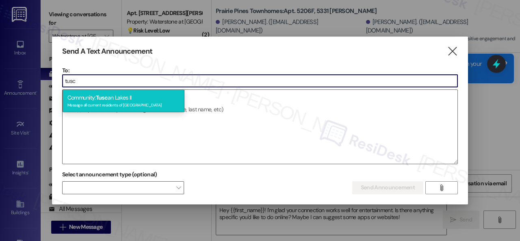
type input "tusc"
click at [119, 101] on div "Community: Tusc an Lakes II Message all current residents of Tuscan Lakes II" at bounding box center [124, 100] width 122 height 23
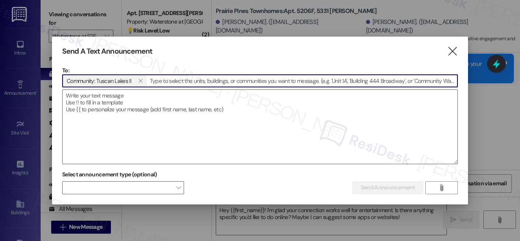
click at [119, 101] on textarea at bounding box center [260, 127] width 395 height 74
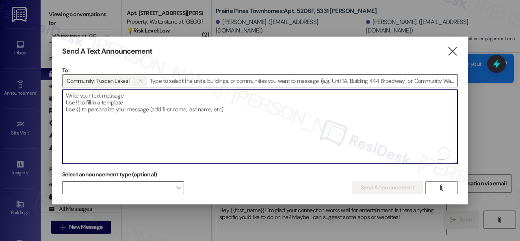
paste textarea "Hi {{first_name}}, I'm working with {{property}} on a survey to understand how …"
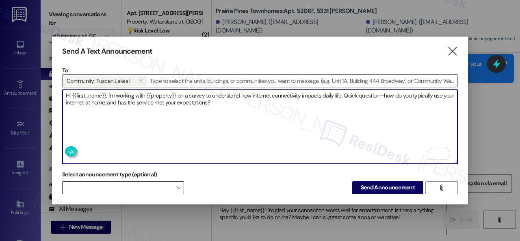
type textarea "Hi {{first_name}}, I'm working with {{property}} on a survey to understand how …"
click at [133, 189] on span at bounding box center [123, 187] width 122 height 13
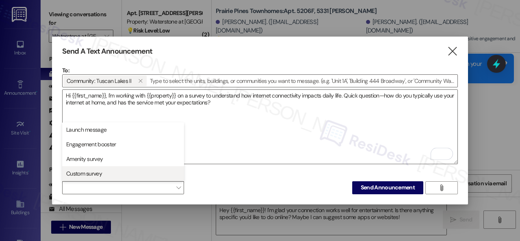
click at [90, 171] on span "Custom survey" at bounding box center [84, 173] width 36 height 8
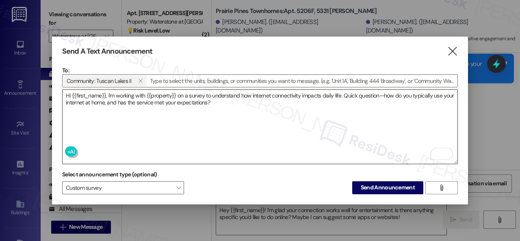
click at [248, 119] on textarea "Hi {{first_name}}, I'm working with {{property}} on a survey to understand how …" at bounding box center [260, 127] width 395 height 74
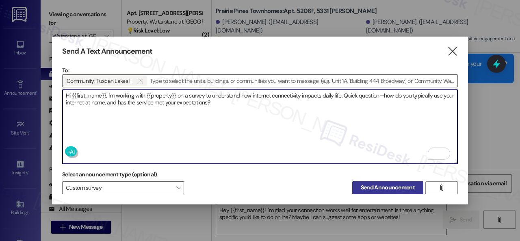
click at [383, 190] on button "Send Announcement" at bounding box center [387, 187] width 71 height 13
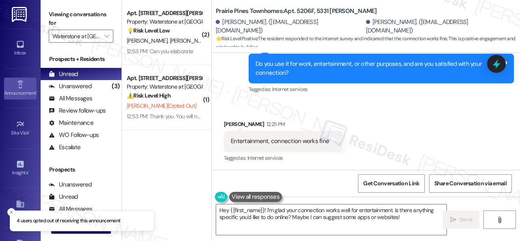
click at [12, 89] on div "Announcement •" at bounding box center [20, 93] width 41 height 8
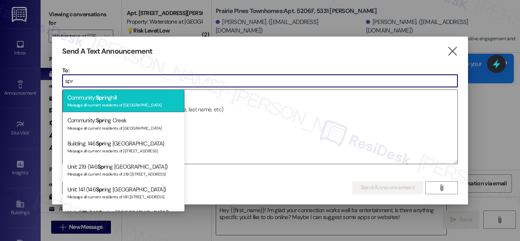
type input "spr"
click at [102, 100] on span "Spr" at bounding box center [100, 97] width 9 height 7
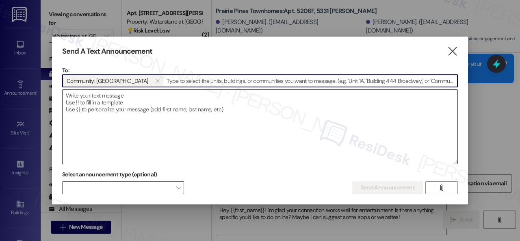
click at [116, 100] on textarea at bounding box center [260, 127] width 395 height 74
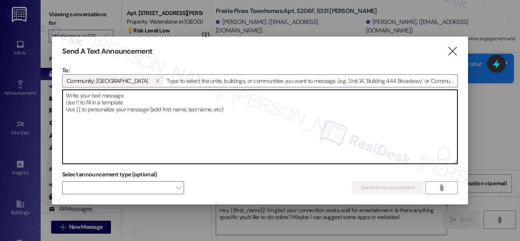
paste textarea "Hi {{first_name}}, I'm working with {{property}} on a survey to understand how …"
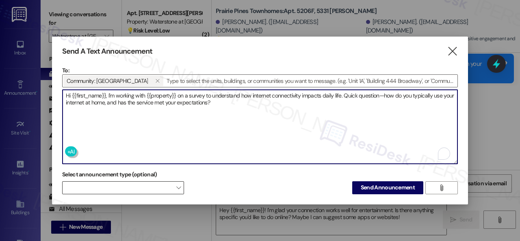
type textarea "Hi {{first_name}}, I'm working with {{property}} on a survey to understand how …"
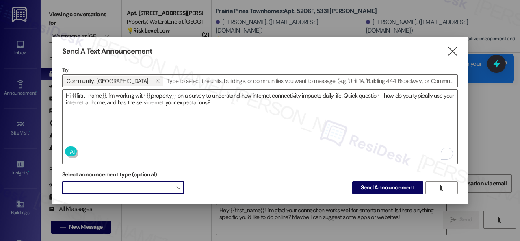
click at [113, 188] on span at bounding box center [123, 187] width 122 height 13
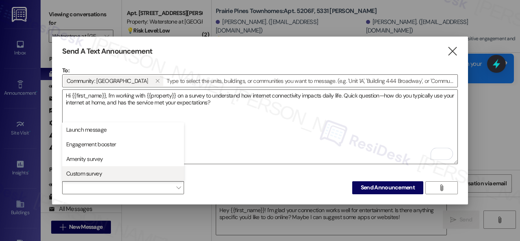
click at [93, 168] on button "Custom survey" at bounding box center [123, 173] width 122 height 15
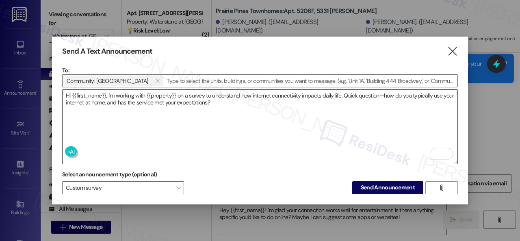
click at [150, 126] on textarea "Hi {{first_name}}, I'm working with {{property}} on a survey to understand how …" at bounding box center [260, 127] width 395 height 74
drag, startPoint x: 368, startPoint y: 189, endPoint x: 345, endPoint y: 172, distance: 28.4
click at [368, 189] on span "Send Announcement" at bounding box center [388, 187] width 54 height 9
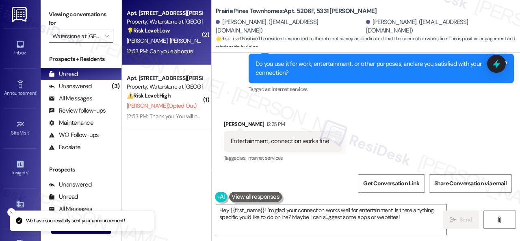
click at [181, 45] on div "M. Alvarez A. Barrera" at bounding box center [164, 41] width 77 height 10
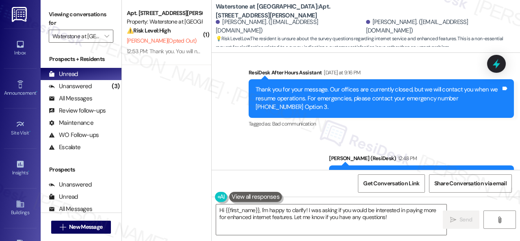
scroll to position [1749, 0]
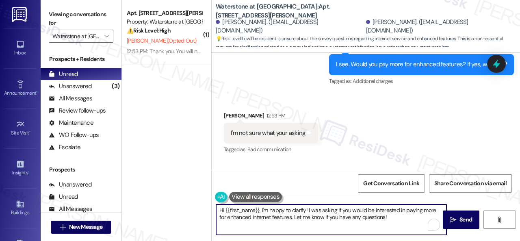
drag, startPoint x: 389, startPoint y: 219, endPoint x: 206, endPoint y: 196, distance: 183.8
click at [206, 196] on div "( 1 ) Apt. 10107, 6855 S Mason Rd Property: Waterstone at Cinco Ranch ⚠️ Risk L…" at bounding box center [321, 120] width 398 height 241
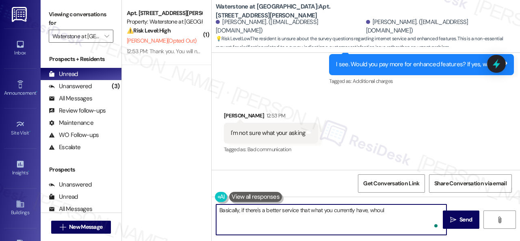
type textarea "Basically, if there's a better service that what you currently have, whould"
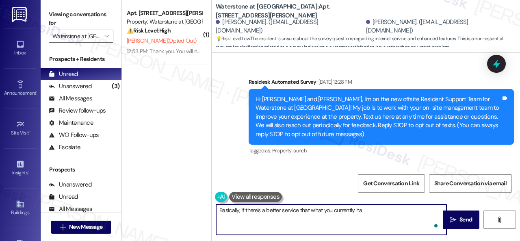
scroll to position [1749, 0]
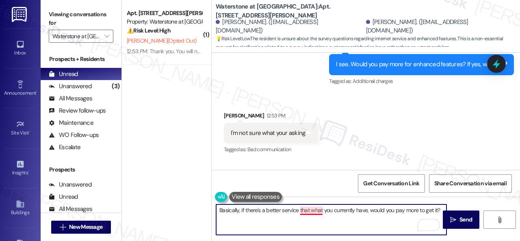
click at [316, 209] on textarea "Basically, if there's a better service that what you currently have, would you …" at bounding box center [331, 219] width 230 height 30
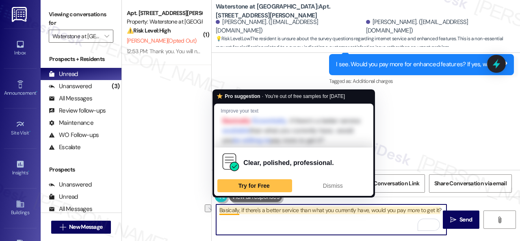
drag, startPoint x: 240, startPoint y: 210, endPoint x: 206, endPoint y: 210, distance: 34.1
click at [206, 210] on div "( 1 ) Apt. 10107, 6855 S Mason Rd Property: Waterstone at Cinco Ranch ⚠️ Risk L…" at bounding box center [321, 120] width 398 height 241
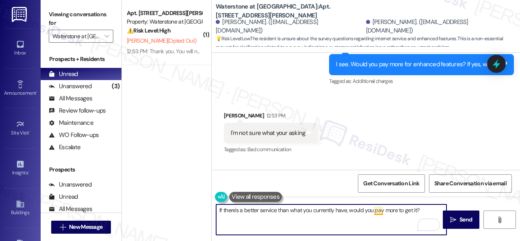
click at [375, 211] on textarea "If there's a better service than what you currently have, would you pay more to…" at bounding box center [331, 219] width 230 height 30
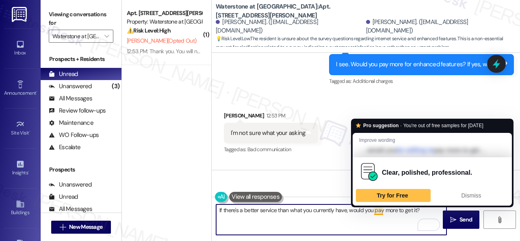
click at [376, 210] on textarea "If there's a better service than what you currently have, would you pay more to…" at bounding box center [331, 219] width 230 height 30
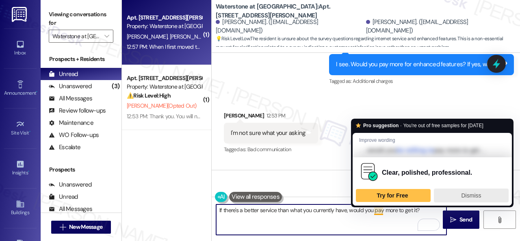
click at [463, 194] on span "Dismiss" at bounding box center [471, 195] width 20 height 6
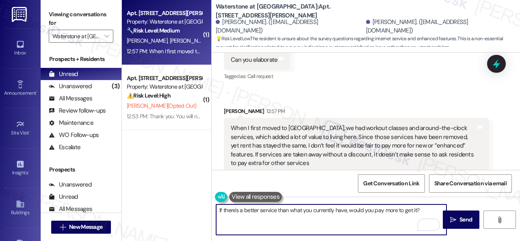
scroll to position [1881, 0]
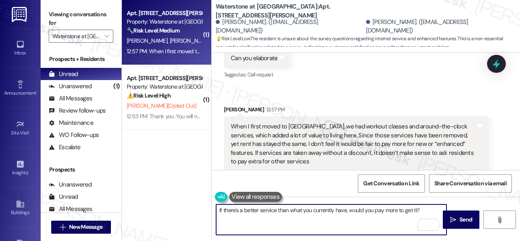
click at [219, 211] on textarea "If there's a better service than what you currently have, would you pay more to…" at bounding box center [331, 219] width 230 height 30
type textarea "This survey is only specific to the internet connectIf there's a better service…"
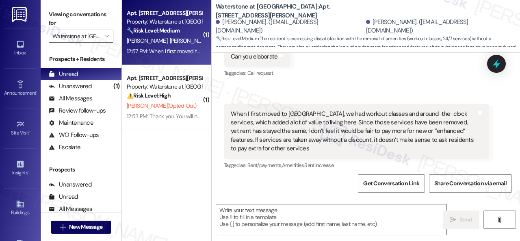
scroll to position [1902, 0]
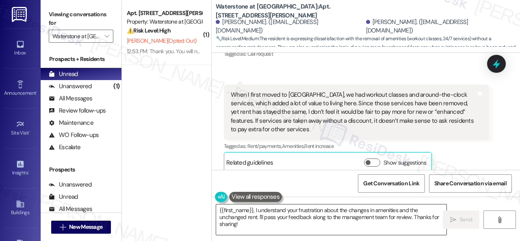
click at [316, 210] on textarea "{{first_name}}, I understand your frustration about the changes in amenities an…" at bounding box center [331, 219] width 230 height 30
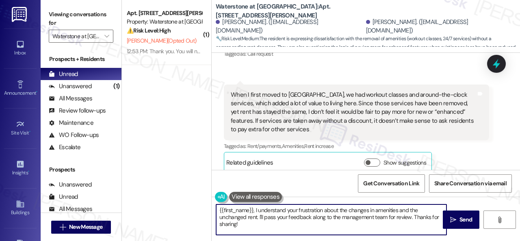
paste textarea "Please know that this survey is only specific to the internet service. If there…"
click at [403, 217] on textarea "Please know that this survey is only specific to the internet service. If there…" at bounding box center [331, 219] width 230 height 30
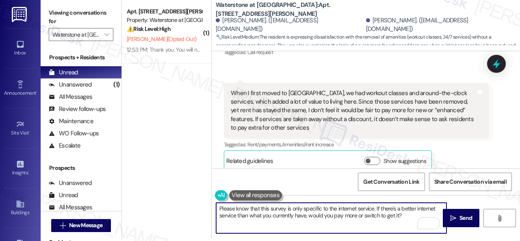
scroll to position [2, 0]
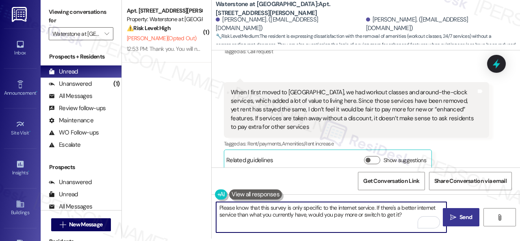
type textarea "Please know that this survey is only specific to the internet service. If there…"
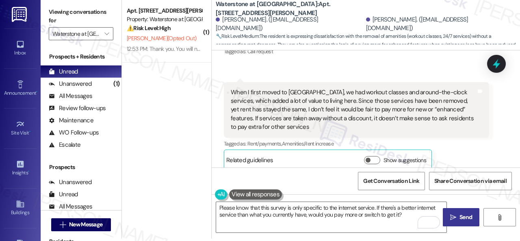
click at [462, 217] on span "Send" at bounding box center [465, 217] width 13 height 9
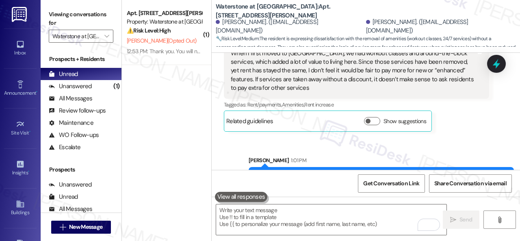
scroll to position [1967, 0]
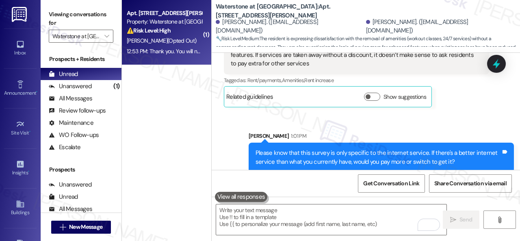
click at [149, 26] on div "Property: Waterstone at [GEOGRAPHIC_DATA]" at bounding box center [164, 21] width 75 height 9
type textarea "Fetching suggested responses. Please feel free to read through the conversation…"
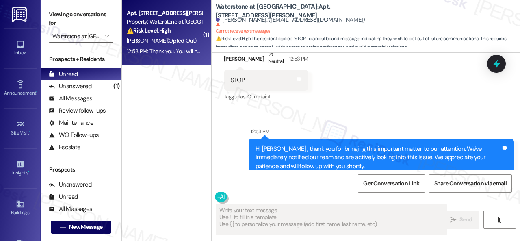
scroll to position [192, 0]
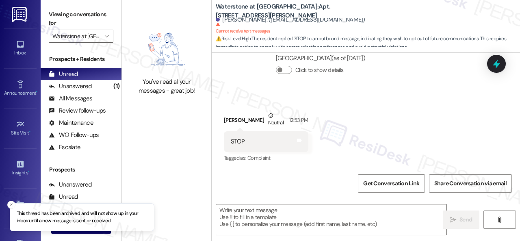
click at [151, 126] on div "You've read all your messages - great job!" at bounding box center [166, 120] width 89 height 241
drag, startPoint x: 85, startPoint y: 87, endPoint x: 84, endPoint y: 81, distance: 6.6
click at [85, 87] on div "Unanswered" at bounding box center [70, 86] width 43 height 9
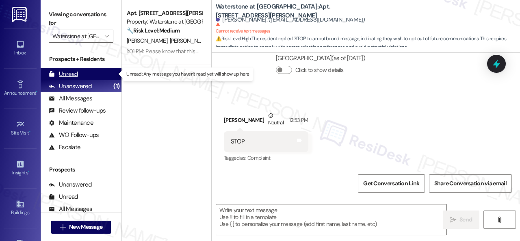
click at [76, 76] on div "Unread" at bounding box center [63, 74] width 29 height 9
